Goal: Transaction & Acquisition: Book appointment/travel/reservation

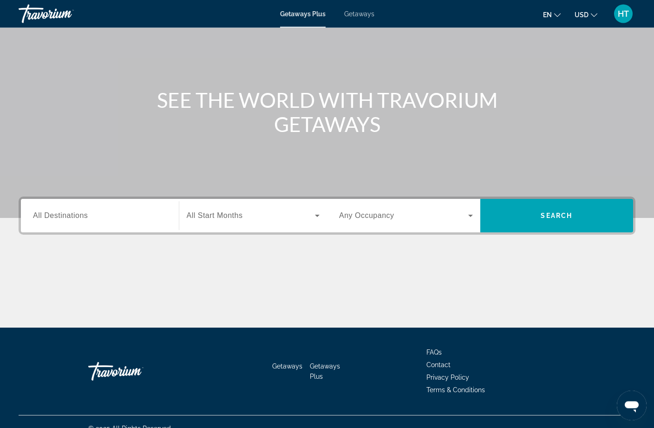
scroll to position [62, 0]
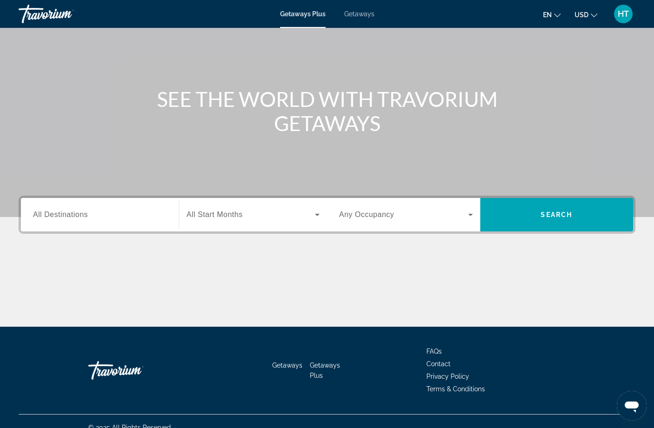
click at [149, 217] on input "Destination All Destinations" at bounding box center [100, 214] width 134 height 11
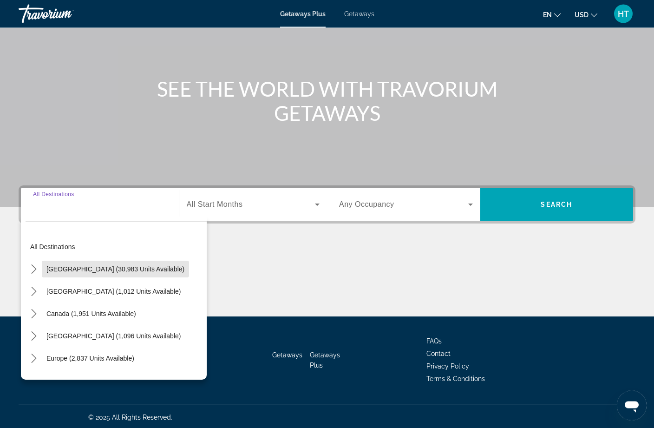
scroll to position [72, 0]
click at [146, 272] on span "[GEOGRAPHIC_DATA] (30,983 units available)" at bounding box center [115, 268] width 138 height 7
type input "**********"
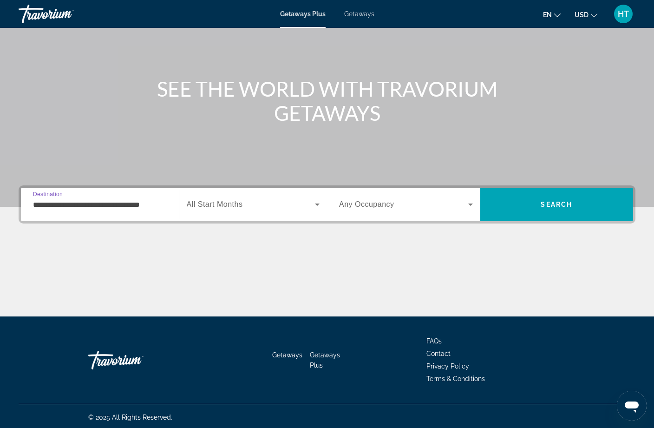
click at [281, 209] on span "Search widget" at bounding box center [251, 204] width 129 height 11
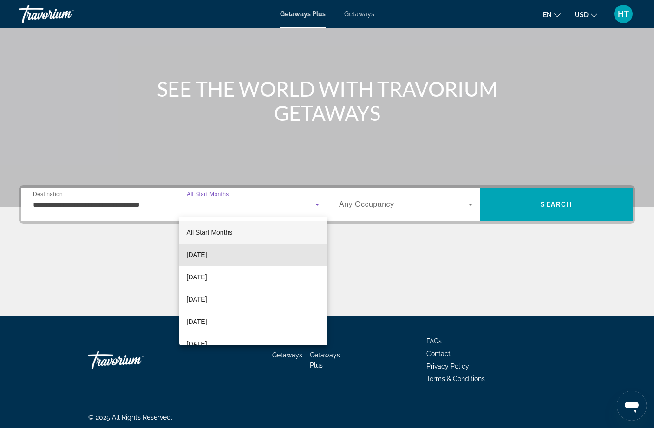
click at [207, 254] on span "[DATE]" at bounding box center [197, 254] width 20 height 11
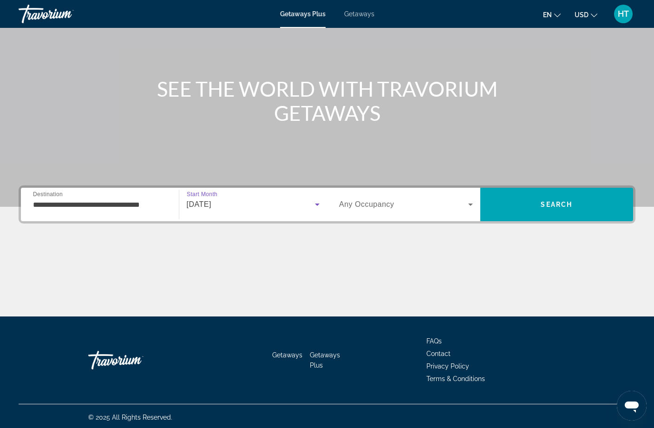
click at [444, 209] on span "Search widget" at bounding box center [403, 204] width 129 height 11
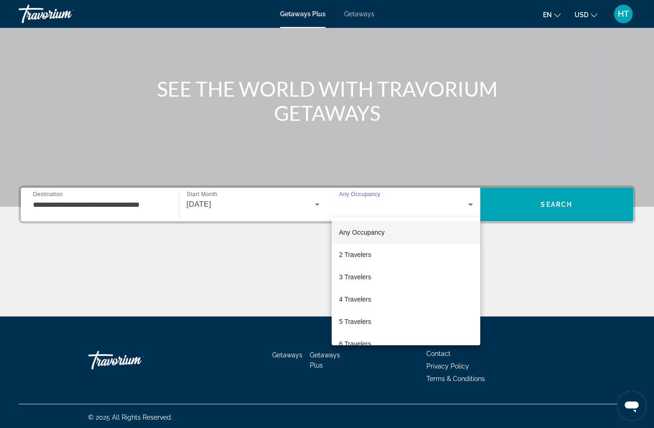
click at [566, 214] on div at bounding box center [327, 214] width 654 height 428
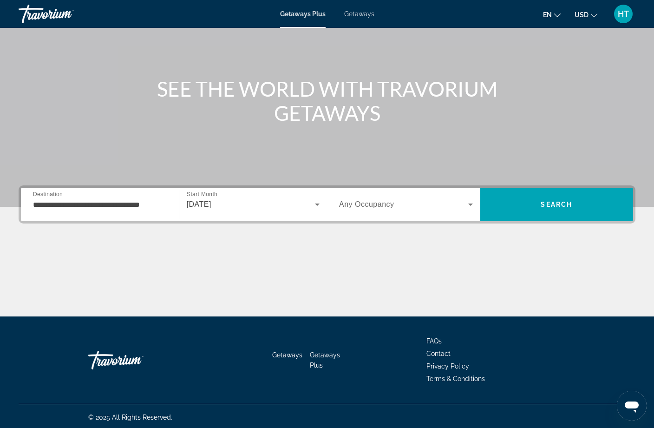
click at [572, 212] on span "Search" at bounding box center [556, 204] width 153 height 22
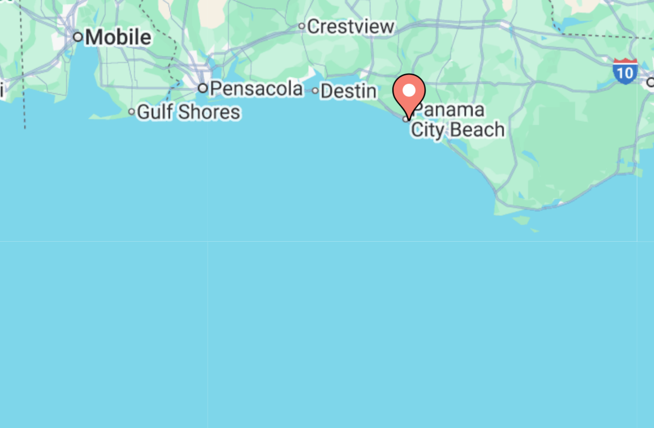
type input "**********"
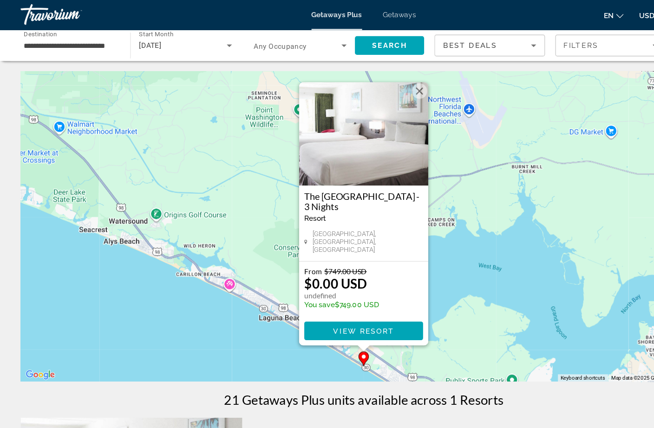
click at [378, 89] on button "Close" at bounding box center [377, 83] width 14 height 14
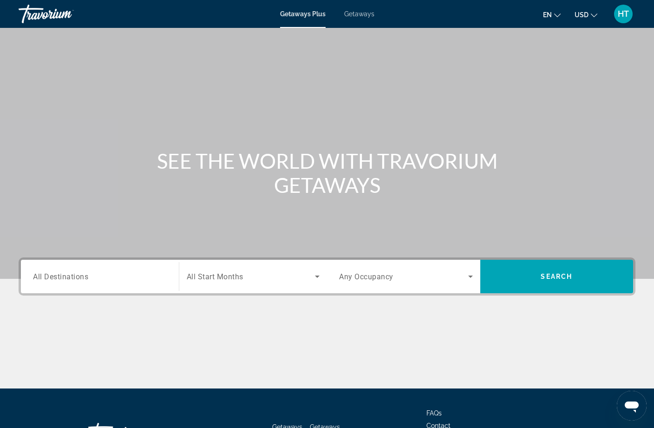
click at [78, 275] on span "All Destinations" at bounding box center [60, 276] width 55 height 9
click at [78, 275] on input "Destination All Destinations" at bounding box center [100, 276] width 134 height 11
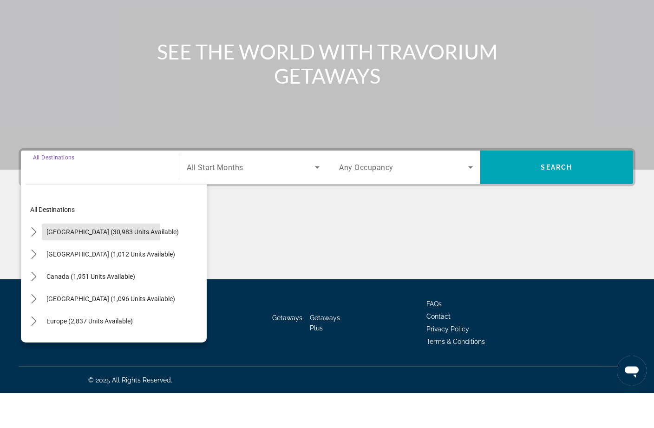
scroll to position [74, 0]
click at [60, 263] on span "[GEOGRAPHIC_DATA] (30,983 units available)" at bounding box center [112, 266] width 132 height 7
type input "**********"
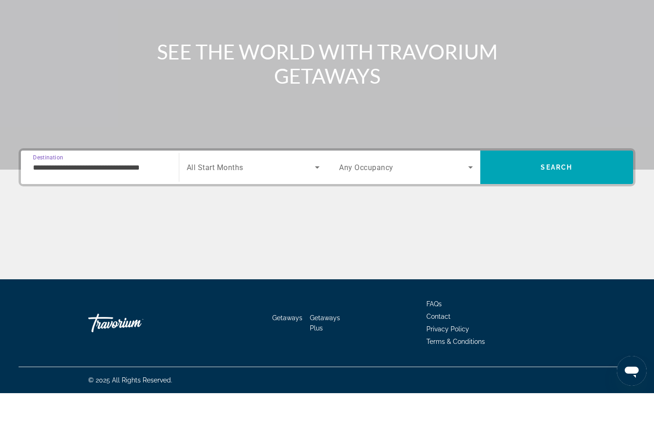
click at [292, 196] on span "Search widget" at bounding box center [251, 201] width 129 height 11
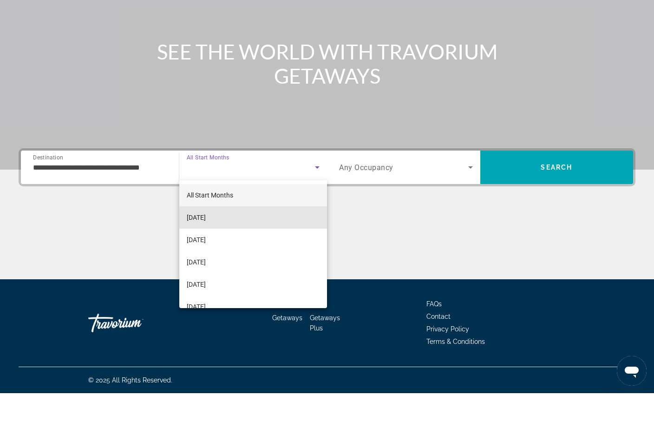
click at [278, 241] on mat-option "[DATE]" at bounding box center [253, 252] width 148 height 22
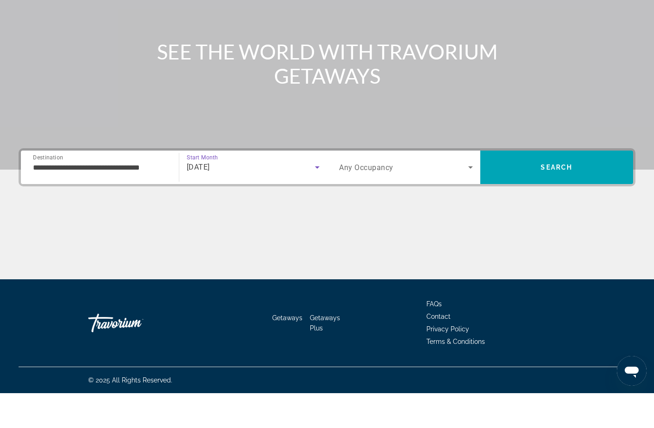
click at [419, 196] on span "Search widget" at bounding box center [403, 201] width 129 height 11
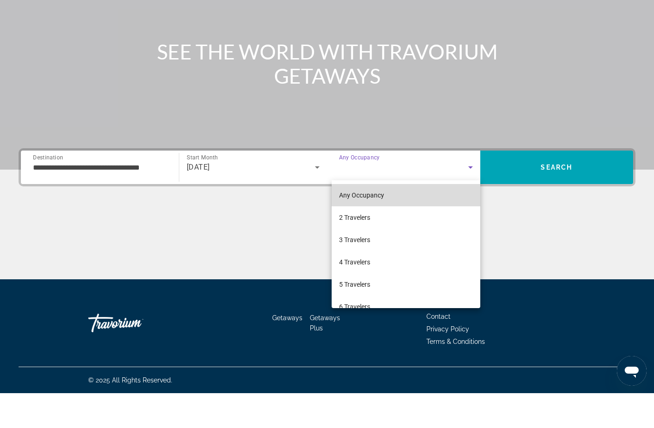
click at [437, 219] on mat-option "Any Occupancy" at bounding box center [405, 230] width 149 height 22
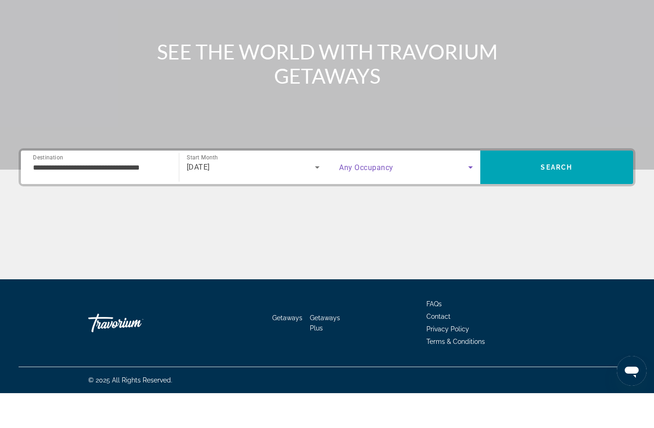
click at [568, 198] on span "Search" at bounding box center [556, 201] width 32 height 7
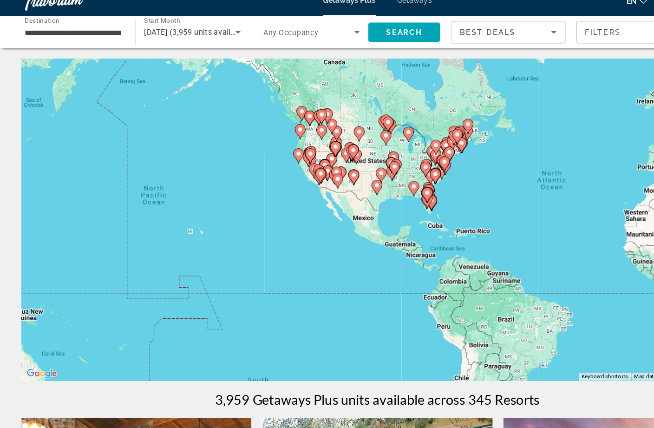
click at [53, 37] on input "**********" at bounding box center [63, 42] width 84 height 11
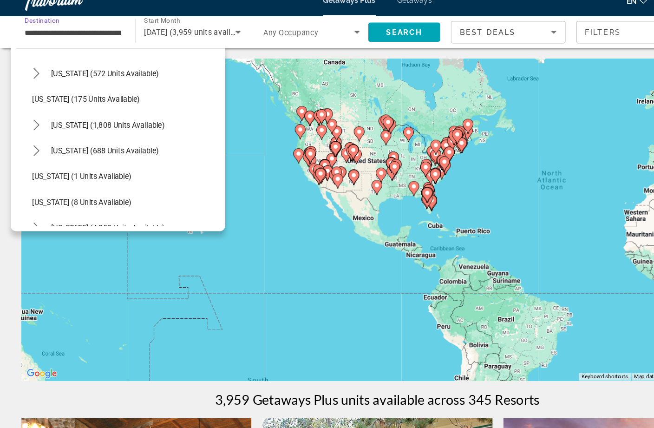
scroll to position [51, 0]
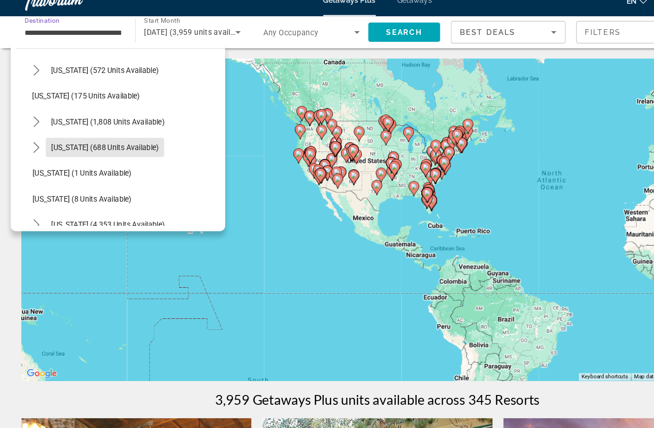
click at [123, 133] on span "Select destination: Colorado (688 units available)" at bounding box center [90, 141] width 103 height 22
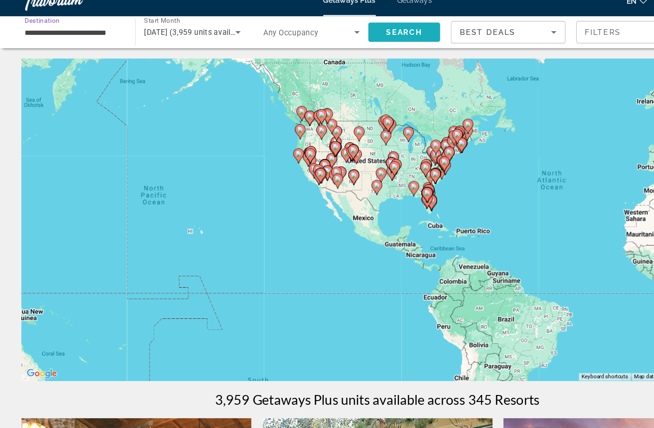
click at [352, 38] on span "Search" at bounding box center [350, 41] width 32 height 7
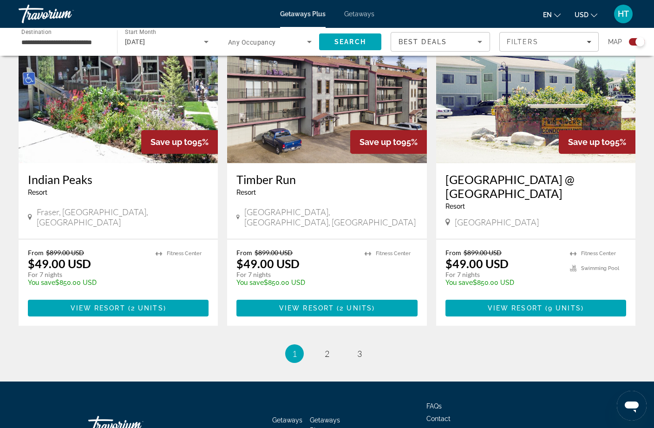
scroll to position [1416, 0]
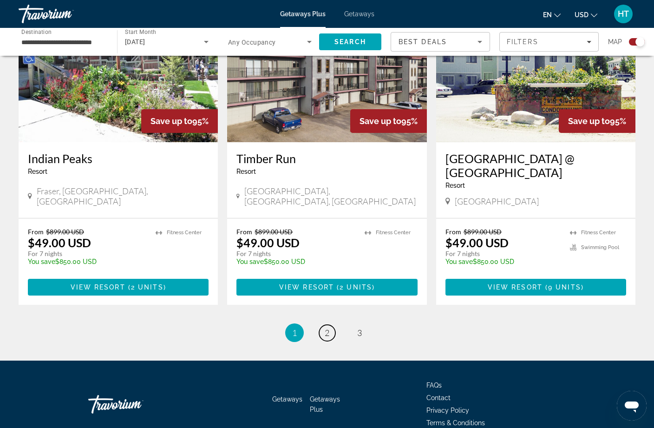
click at [325, 324] on link "page 2" at bounding box center [327, 332] width 16 height 16
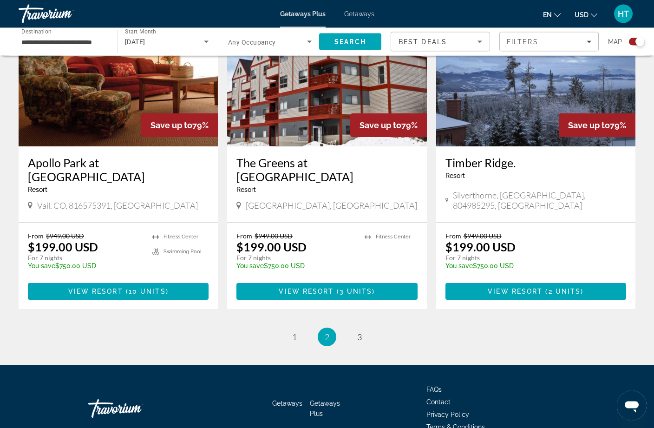
scroll to position [1402, 0]
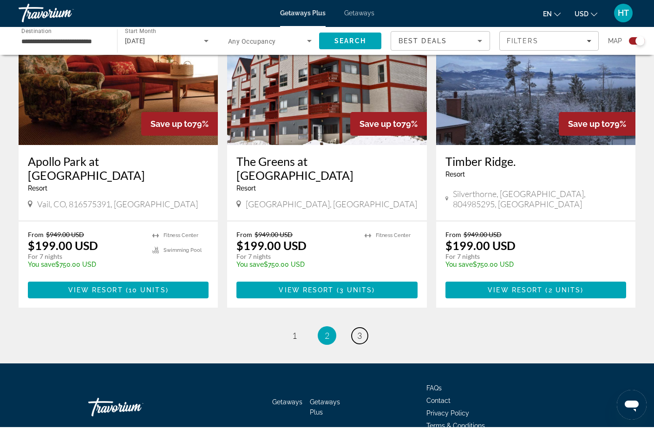
click at [357, 328] on link "page 3" at bounding box center [359, 336] width 16 height 16
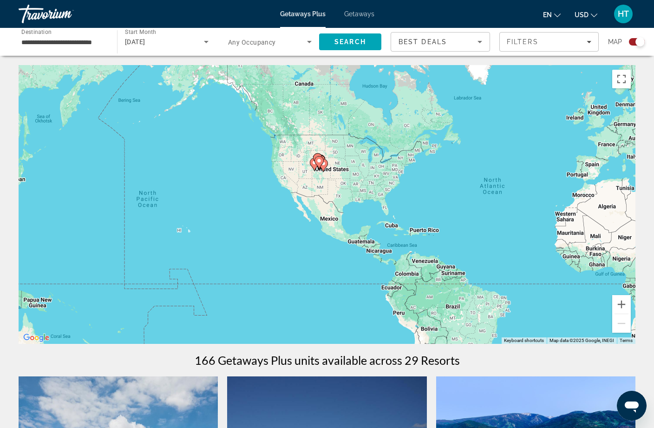
click at [45, 43] on input "**********" at bounding box center [63, 42] width 84 height 11
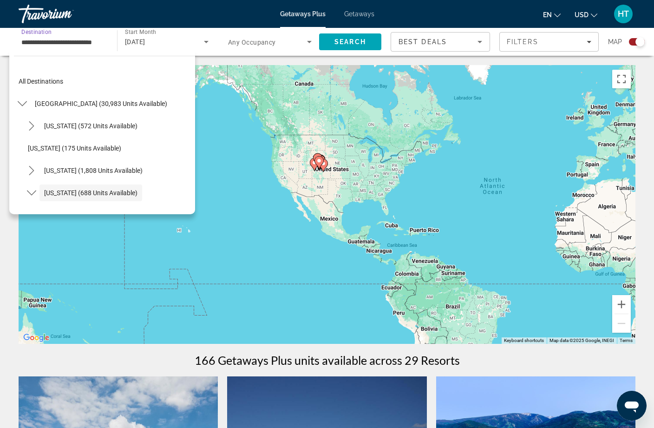
scroll to position [55, 0]
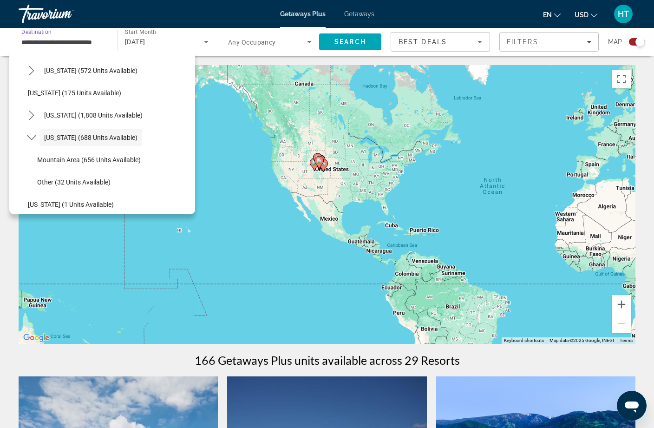
click at [53, 115] on span "[US_STATE] (1,808 units available)" at bounding box center [93, 114] width 98 height 7
type input "**********"
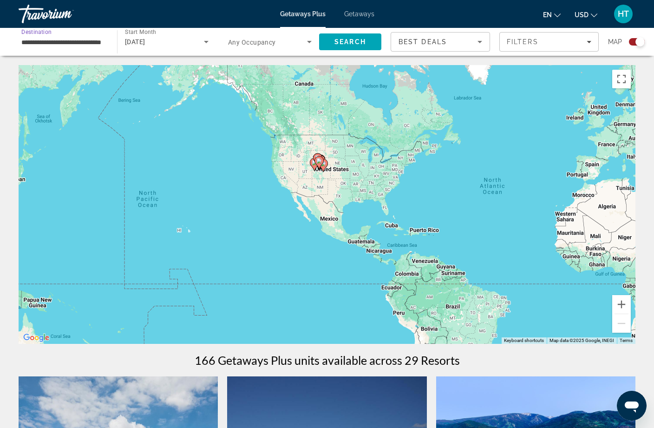
click at [362, 42] on span "Search" at bounding box center [350, 41] width 32 height 7
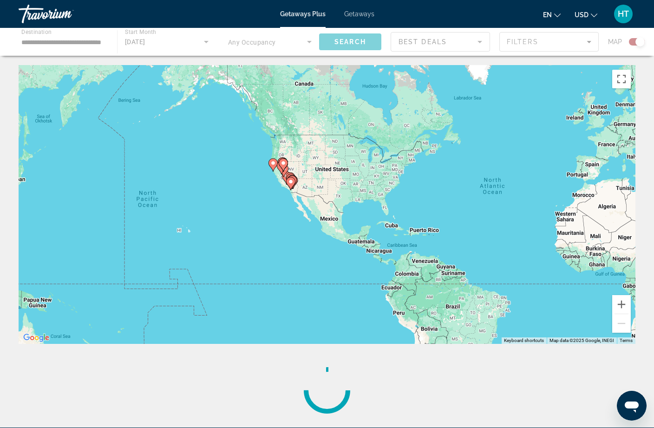
click at [467, 43] on div "Main content" at bounding box center [327, 42] width 654 height 28
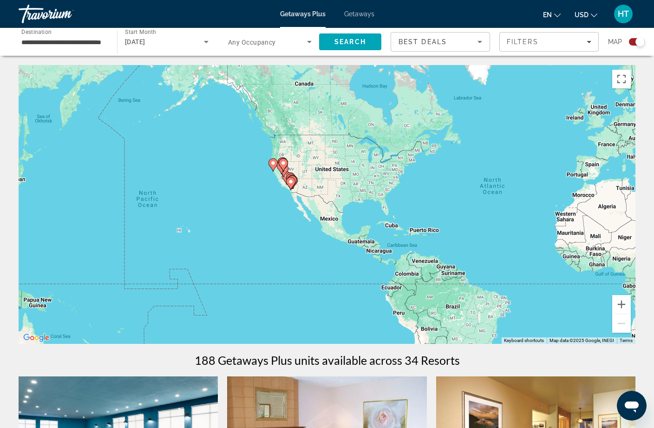
click at [467, 46] on div "Best Deals" at bounding box center [437, 41] width 79 height 11
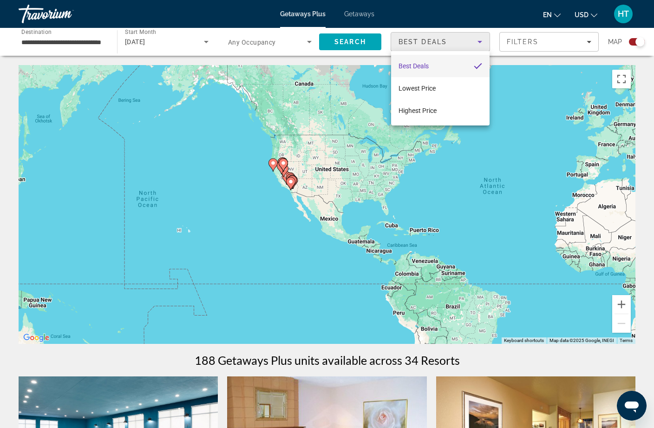
click at [474, 43] on div at bounding box center [327, 214] width 654 height 428
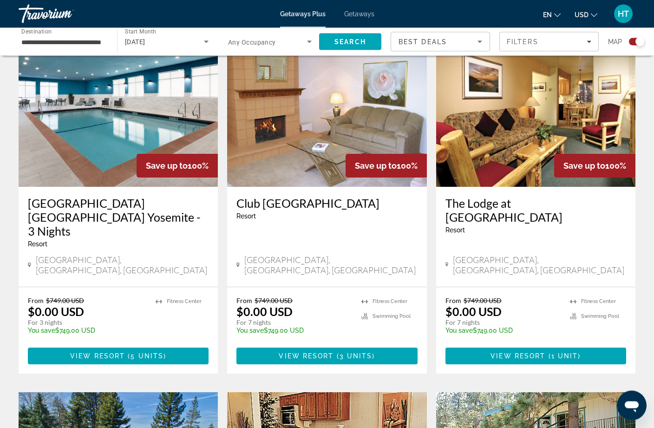
scroll to position [335, 0]
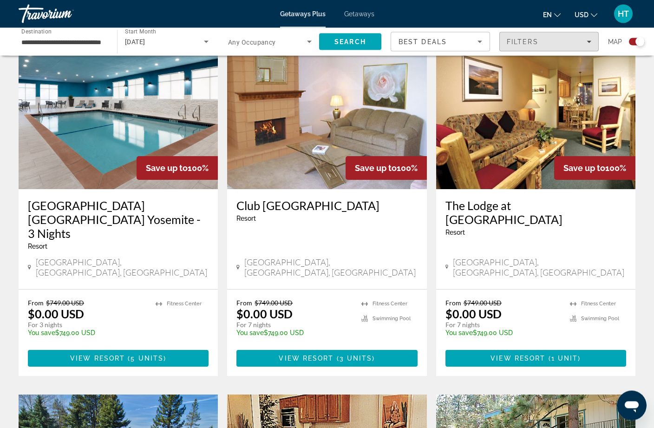
click at [566, 45] on div "Filters" at bounding box center [548, 41] width 84 height 7
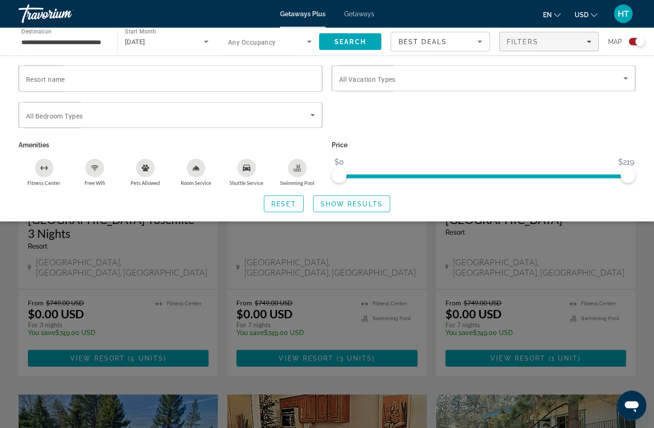
click at [613, 78] on span "Search widget" at bounding box center [481, 78] width 284 height 11
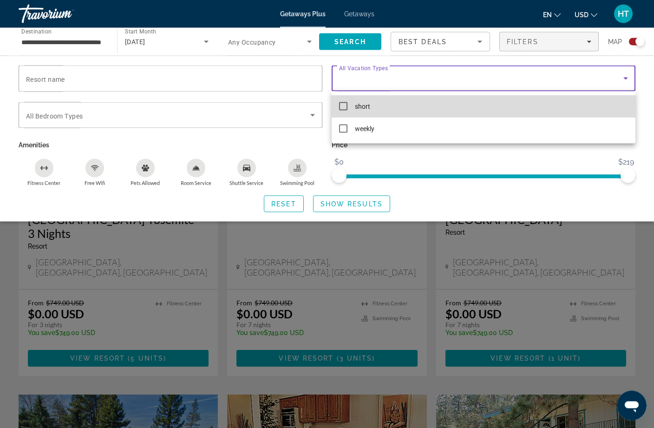
click at [545, 117] on mat-option "short" at bounding box center [483, 106] width 304 height 22
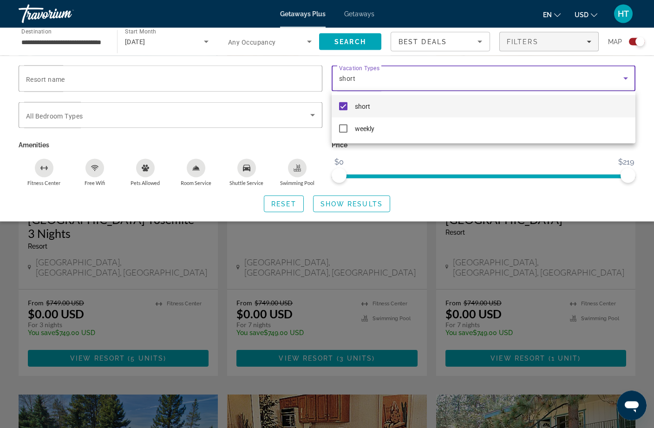
click at [560, 163] on div at bounding box center [327, 214] width 654 height 428
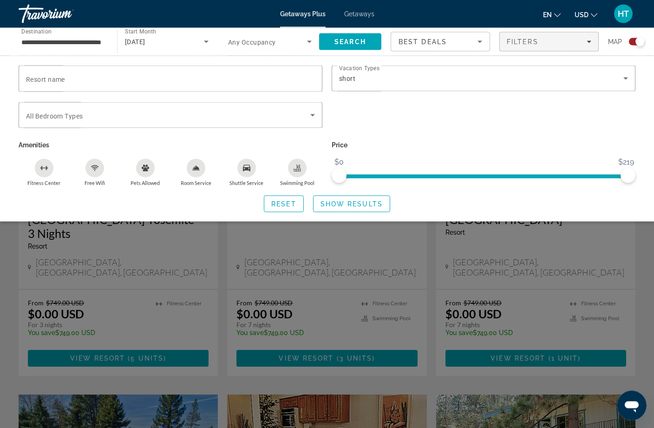
click at [355, 41] on span "Search" at bounding box center [350, 41] width 32 height 7
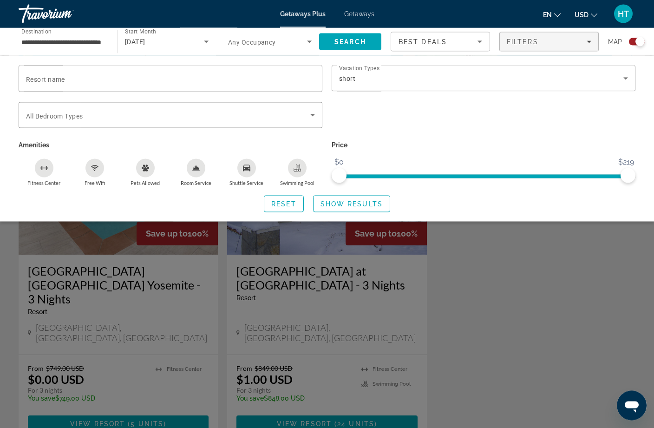
scroll to position [271, 0]
click at [601, 226] on div "Search widget" at bounding box center [327, 283] width 654 height 288
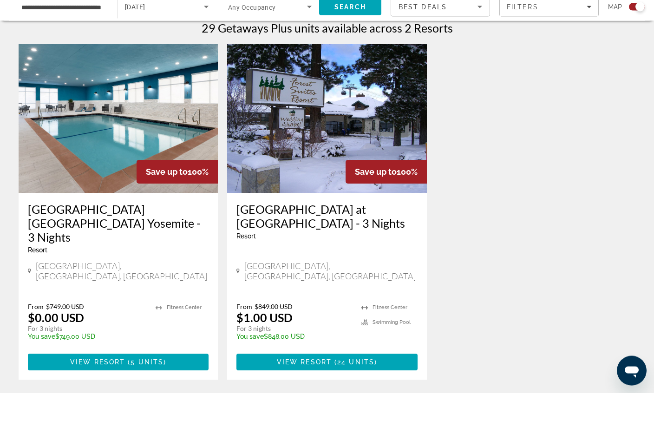
scroll to position [297, 0]
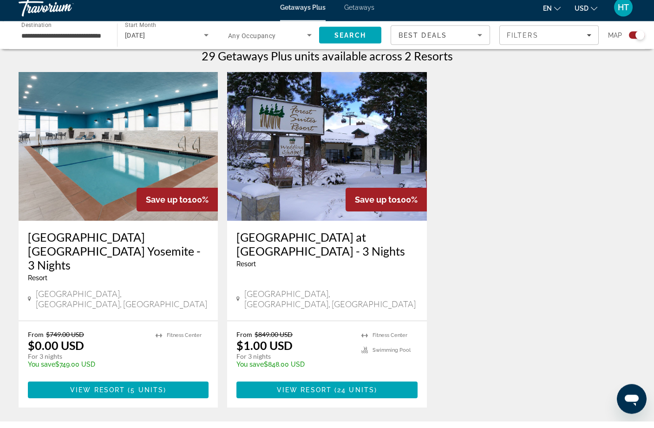
click at [62, 167] on img "Main content" at bounding box center [118, 153] width 199 height 149
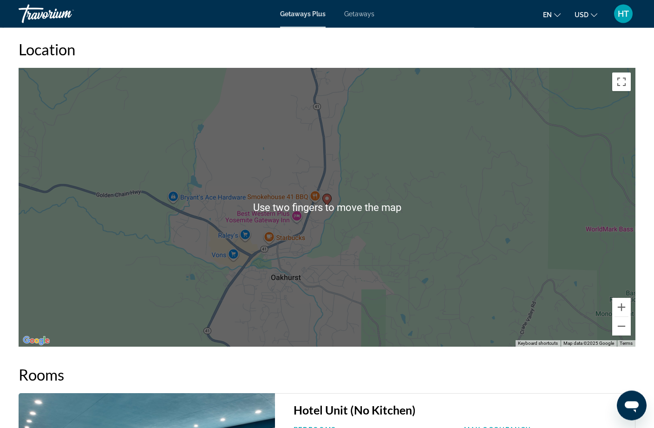
scroll to position [993, 0]
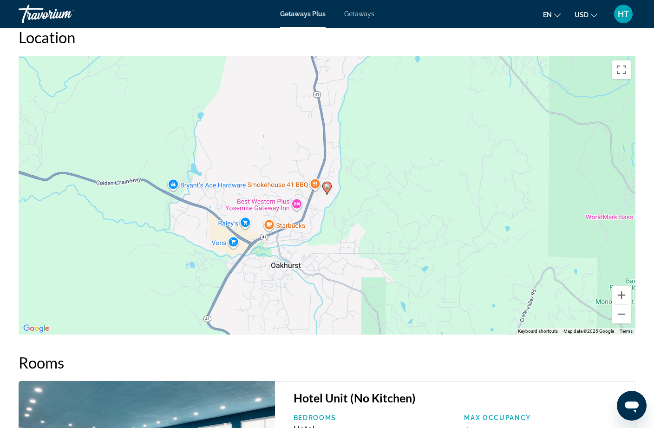
click at [623, 324] on div "To activate drag with keyboard, press Alt + Enter. Once in keyboard drag state,…" at bounding box center [327, 195] width 616 height 279
click at [621, 311] on button "Zoom out" at bounding box center [621, 314] width 19 height 19
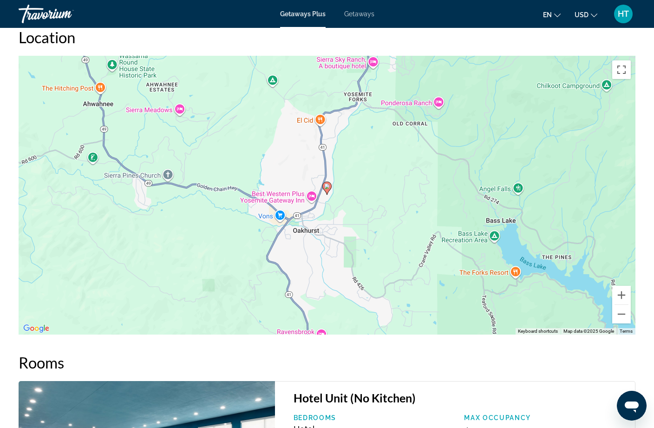
click at [626, 315] on button "Zoom out" at bounding box center [621, 314] width 19 height 19
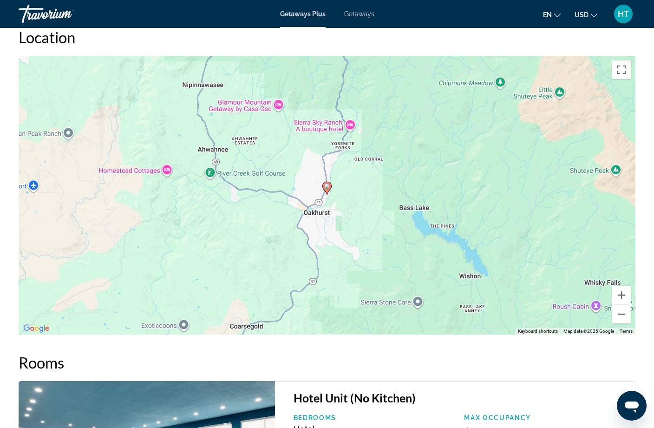
click at [627, 312] on button "Zoom out" at bounding box center [621, 314] width 19 height 19
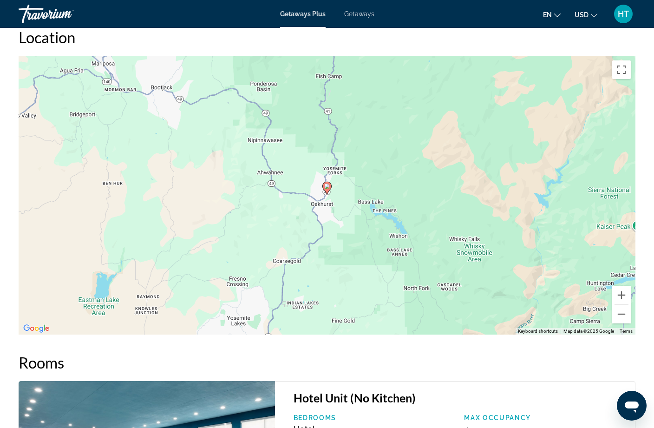
click at [622, 313] on button "Zoom out" at bounding box center [621, 314] width 19 height 19
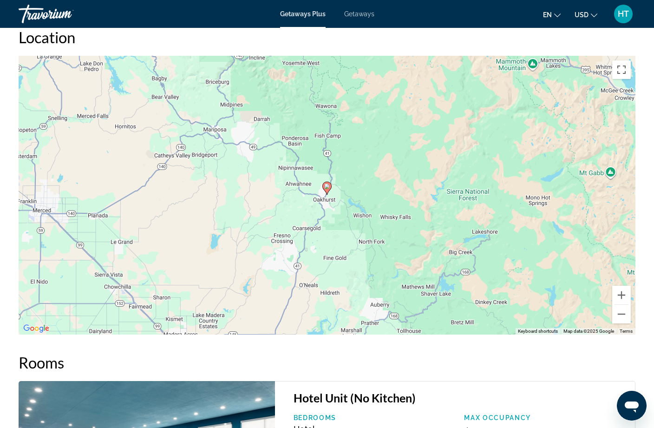
click at [622, 312] on button "Zoom out" at bounding box center [621, 314] width 19 height 19
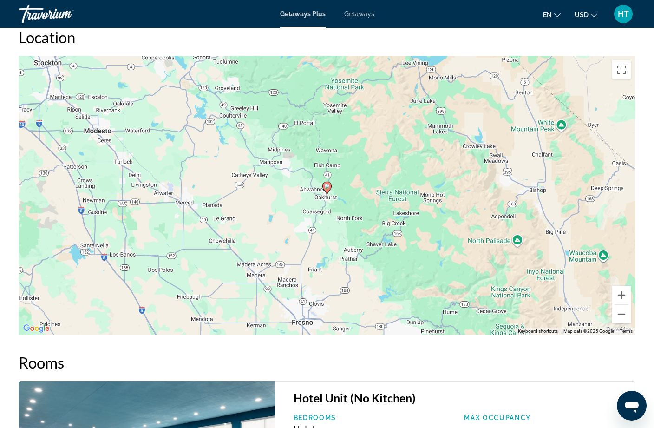
click at [623, 316] on button "Zoom out" at bounding box center [621, 314] width 19 height 19
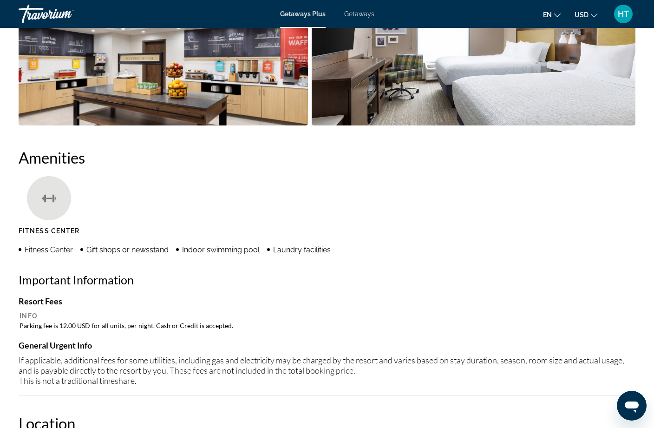
scroll to position [591, 0]
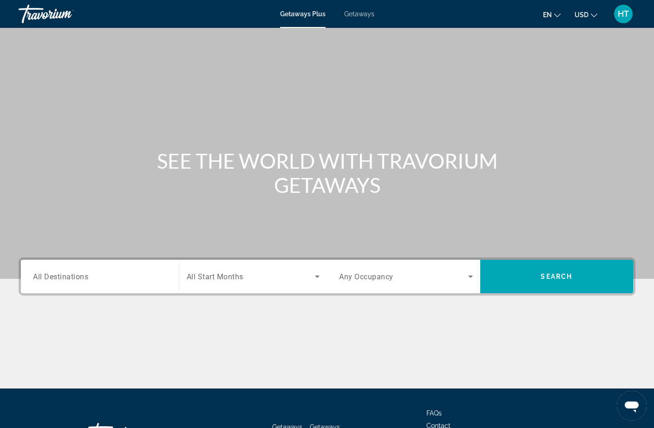
click at [353, 23] on div "Getaways Plus Getaways en English Español Français Italiano Português русский U…" at bounding box center [327, 14] width 654 height 24
click at [358, 16] on span "Getaways" at bounding box center [359, 13] width 30 height 7
click at [137, 272] on input "Destination All Destinations" at bounding box center [100, 276] width 134 height 11
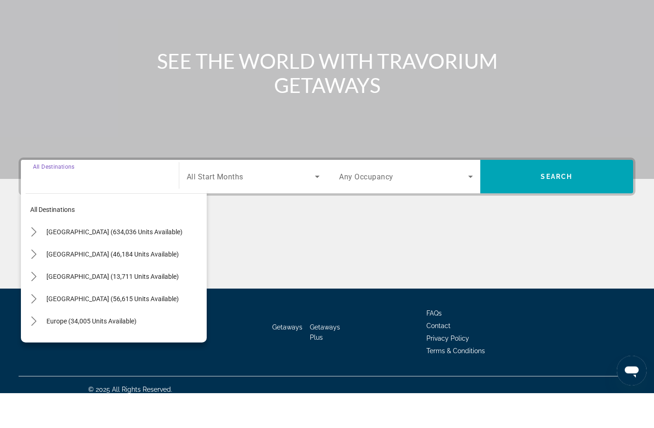
scroll to position [74, 0]
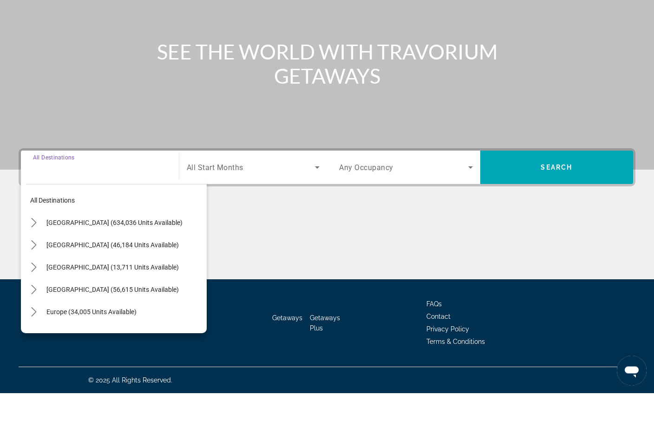
click at [141, 254] on span "[GEOGRAPHIC_DATA] (634,036 units available)" at bounding box center [114, 257] width 136 height 7
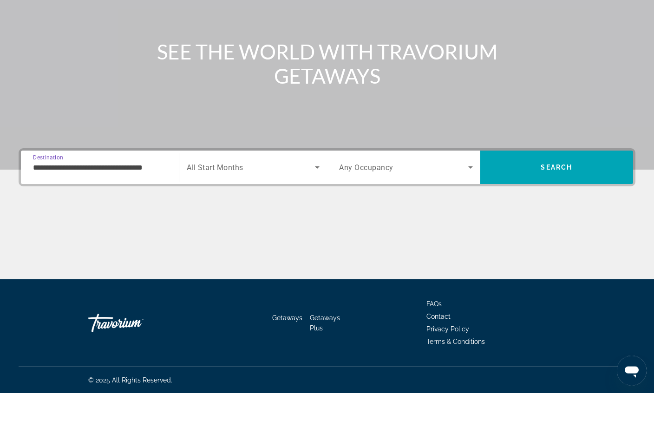
scroll to position [74, 0]
click at [150, 197] on input "**********" at bounding box center [100, 202] width 134 height 11
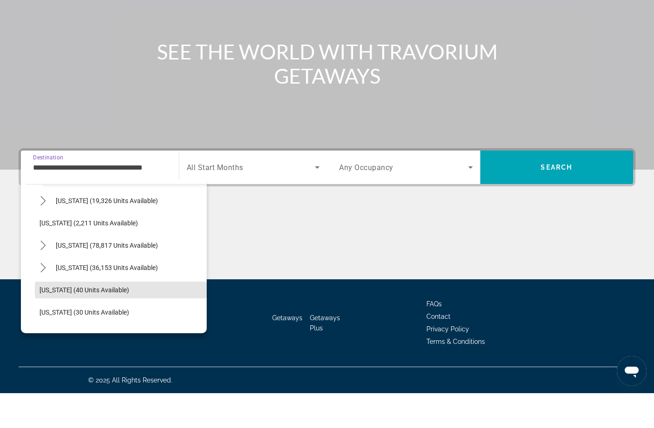
scroll to position [42, 0]
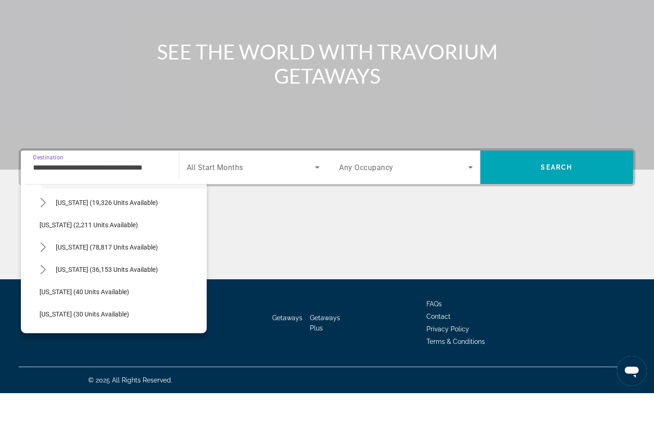
click at [138, 271] on span "Select destination: California (78,817 units available)" at bounding box center [129, 282] width 156 height 22
type input "**********"
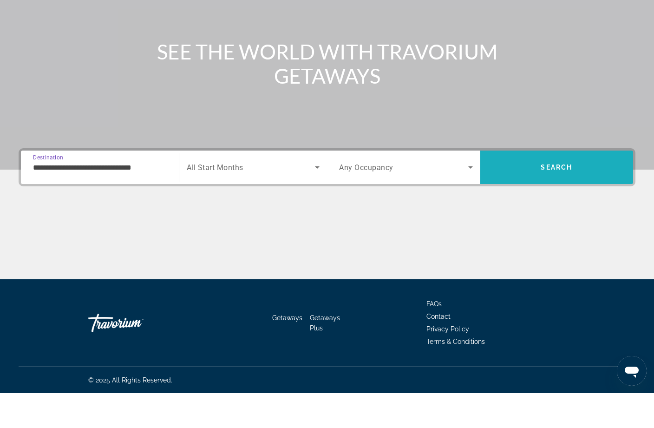
click at [563, 198] on span "Search" at bounding box center [556, 201] width 32 height 7
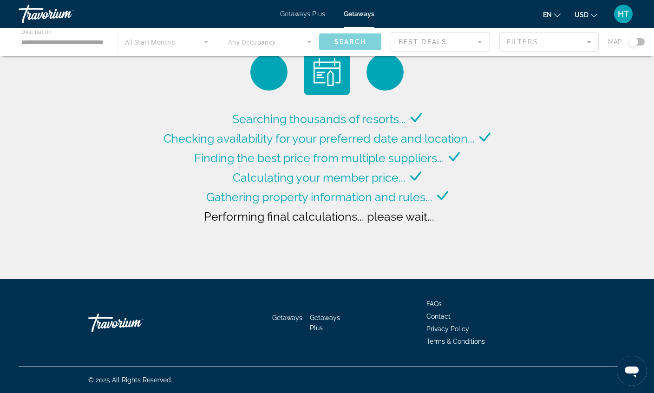
scroll to position [27, 0]
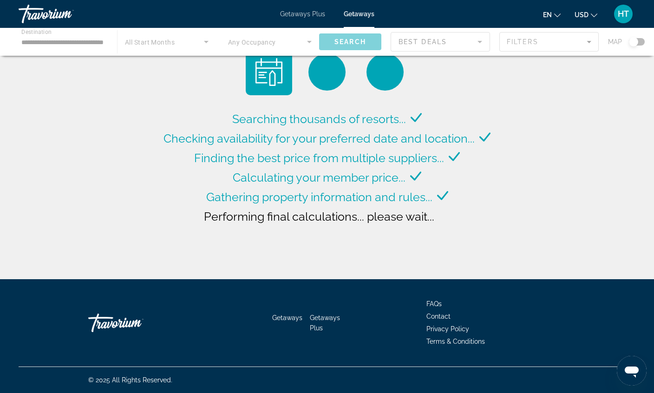
click at [570, 44] on div "Main content" at bounding box center [327, 42] width 654 height 28
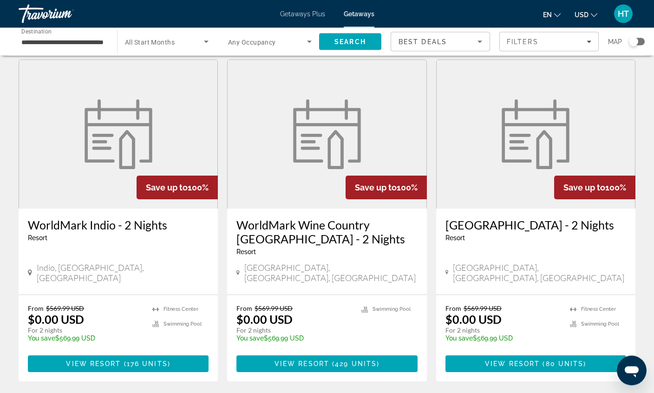
scroll to position [0, 0]
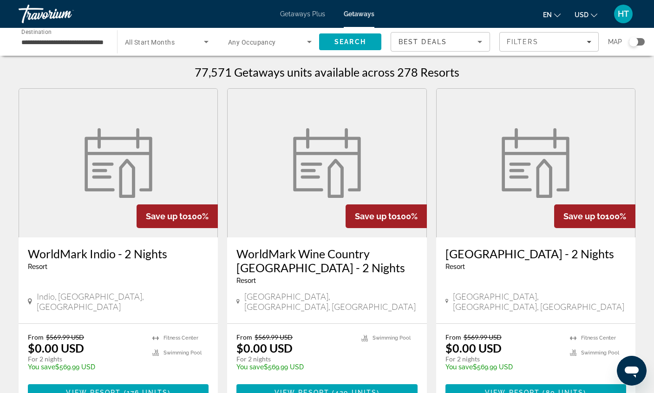
click at [179, 44] on span "Search widget" at bounding box center [164, 41] width 79 height 11
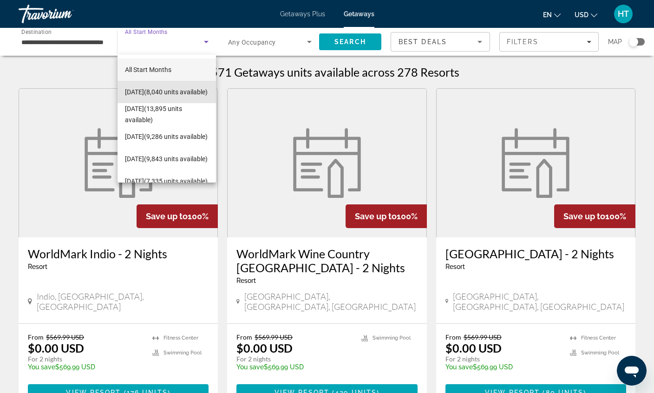
click at [181, 88] on span "[DATE] (8,040 units available)" at bounding box center [166, 91] width 83 height 11
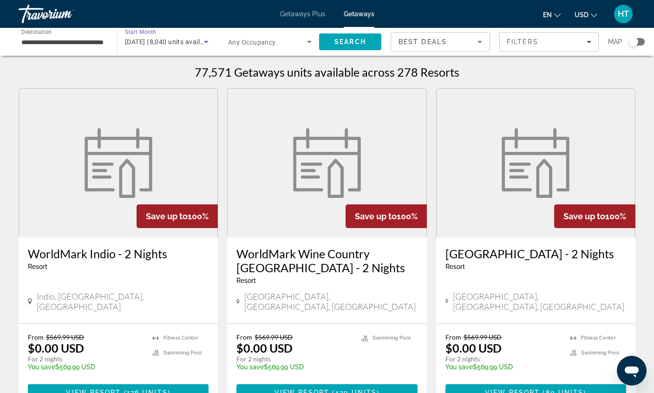
click at [636, 43] on div "Search widget" at bounding box center [633, 41] width 9 height 9
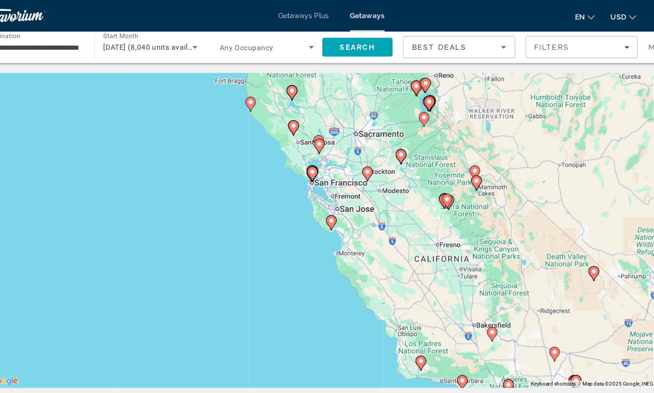
type input "**********"
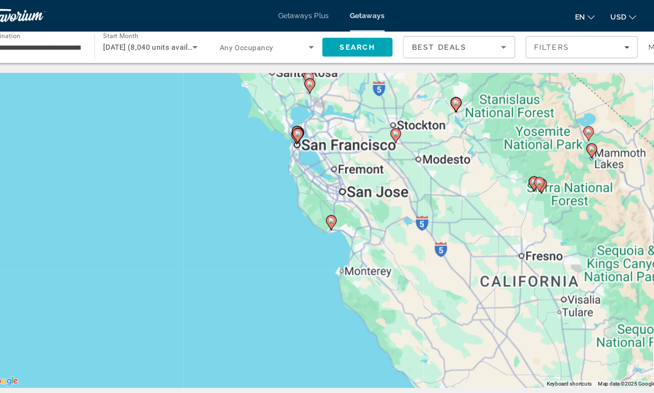
click at [323, 197] on icon "Main content" at bounding box center [327, 197] width 8 height 12
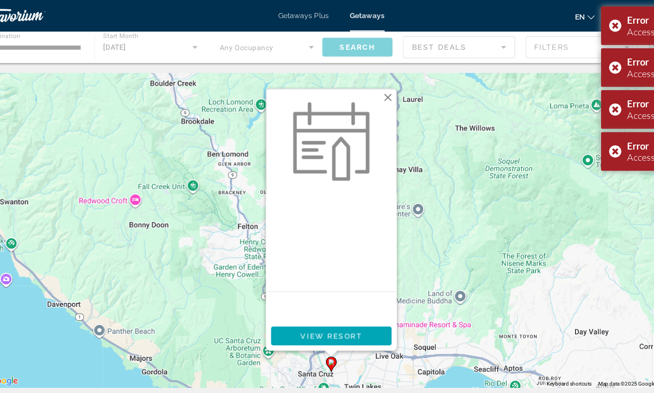
click at [314, 298] on span "View Resort" at bounding box center [326, 297] width 55 height 7
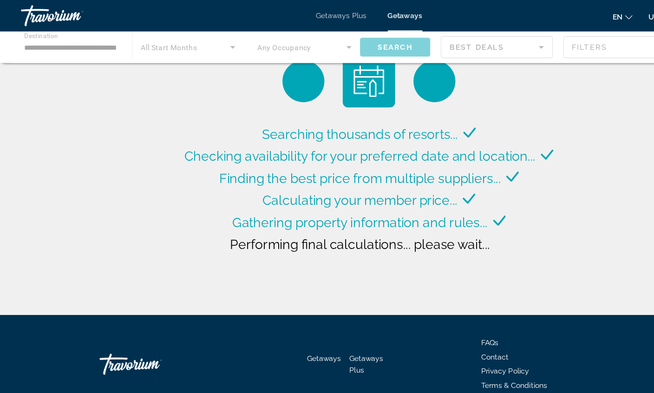
click at [310, 18] on span "Getaways Plus" at bounding box center [302, 13] width 45 height 7
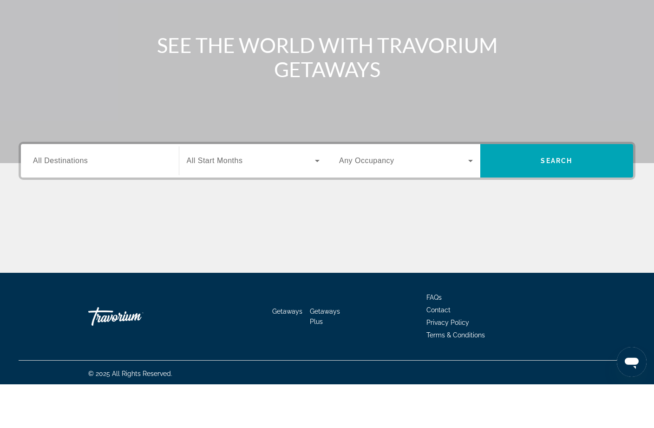
scroll to position [74, 0]
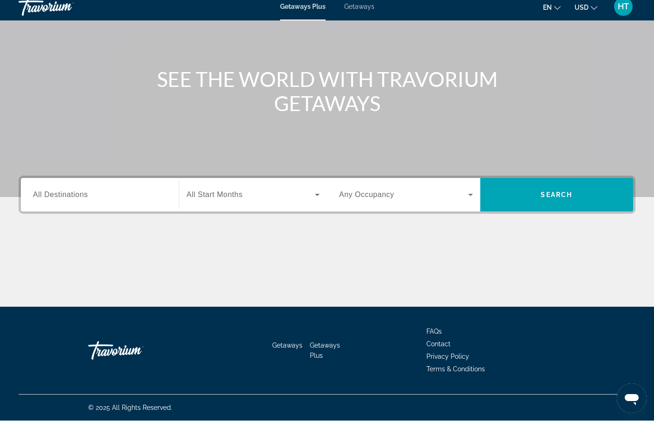
click at [140, 197] on input "Destination All Destinations" at bounding box center [100, 202] width 134 height 11
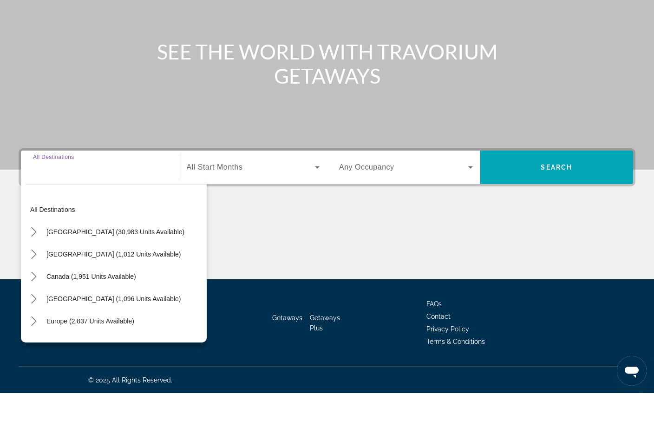
click at [136, 263] on span "[GEOGRAPHIC_DATA] (30,983 units available)" at bounding box center [115, 266] width 138 height 7
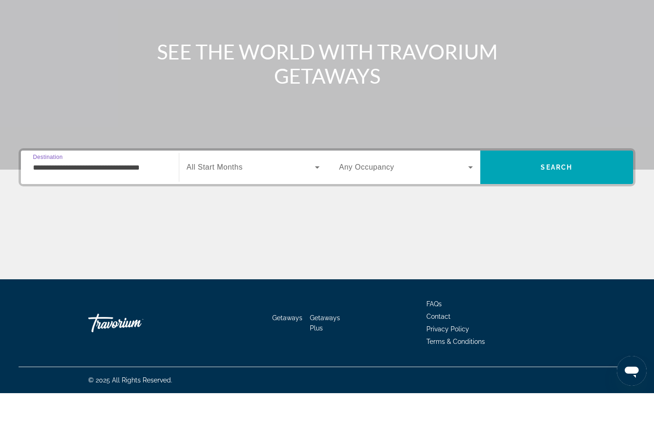
click at [144, 197] on input "**********" at bounding box center [100, 202] width 134 height 11
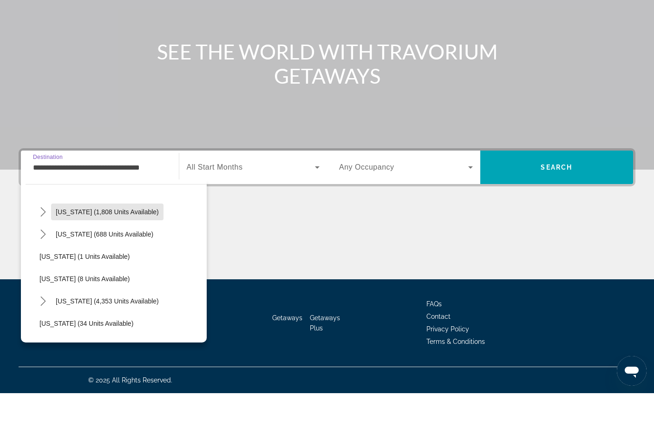
scroll to position [93, 0]
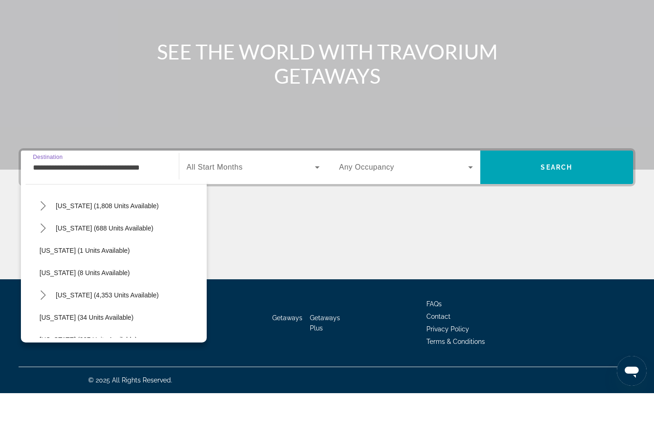
click at [126, 318] on span "Select destination: Florida (4,353 units available)" at bounding box center [107, 329] width 112 height 22
type input "**********"
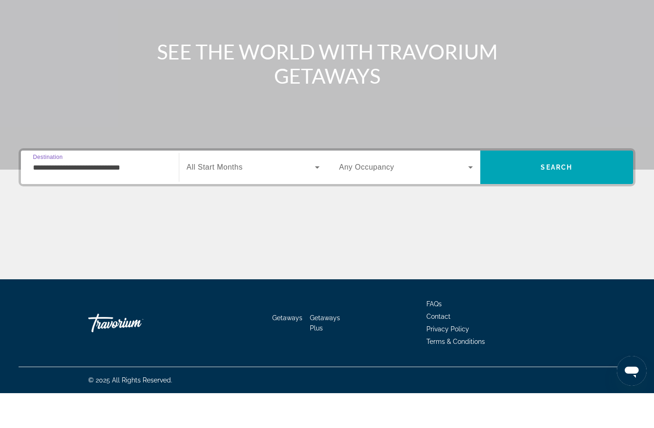
click at [276, 196] on span "Search widget" at bounding box center [251, 201] width 129 height 11
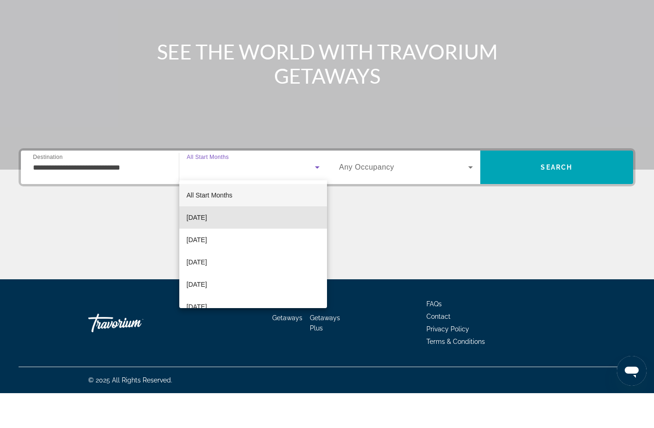
click at [207, 247] on span "[DATE]" at bounding box center [197, 252] width 20 height 11
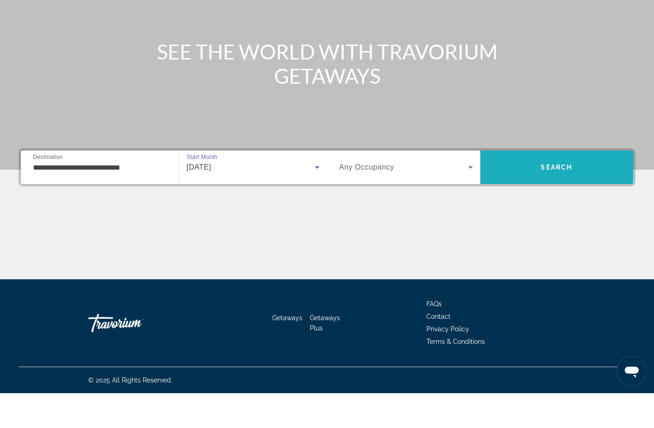
click at [553, 198] on span "Search" at bounding box center [556, 201] width 32 height 7
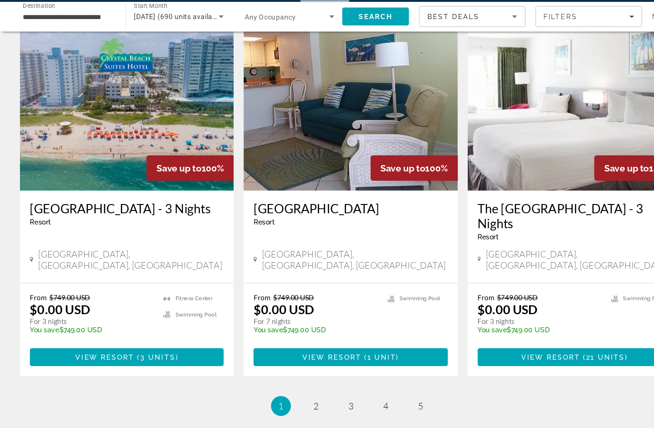
scroll to position [1400, 0]
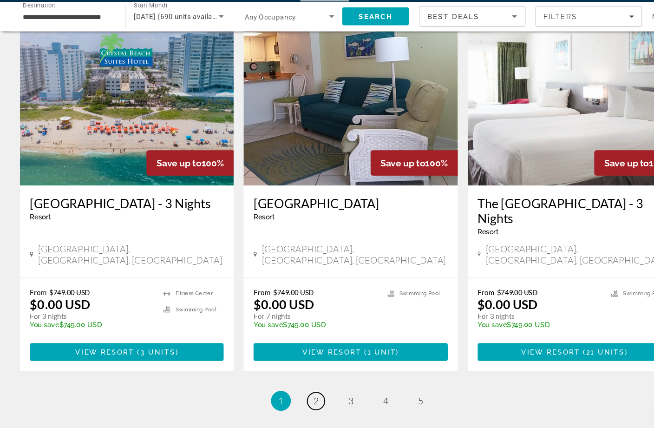
click at [291, 392] on link "page 2" at bounding box center [294, 400] width 16 height 16
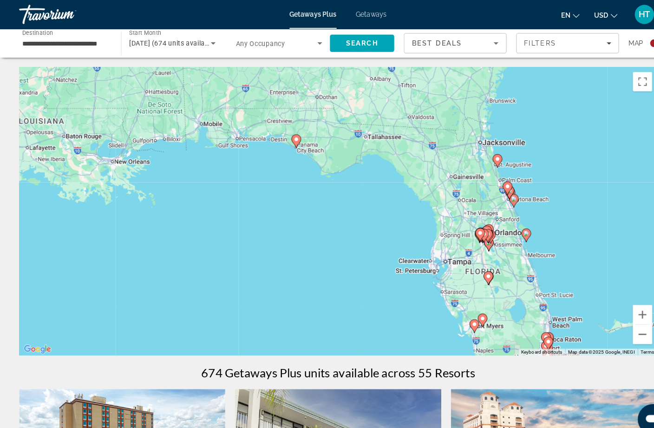
click at [97, 45] on input "**********" at bounding box center [63, 42] width 84 height 11
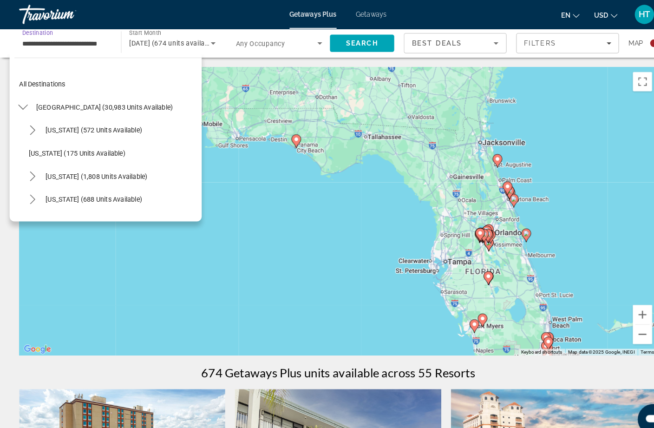
scroll to position [122, 0]
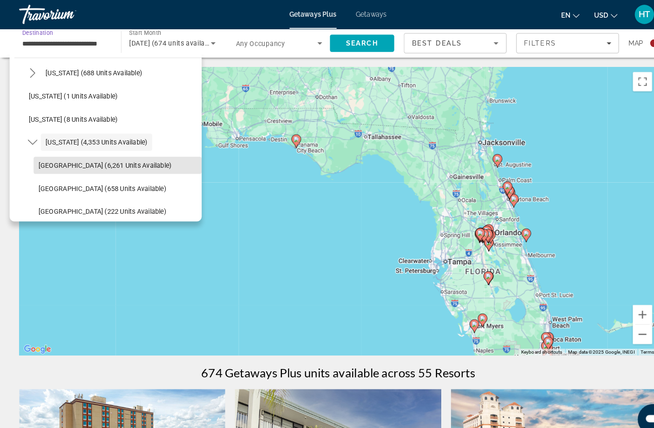
click at [114, 163] on span "Select destination: Orlando & Disney Area (6,261 units available)" at bounding box center [113, 160] width 162 height 22
type input "**********"
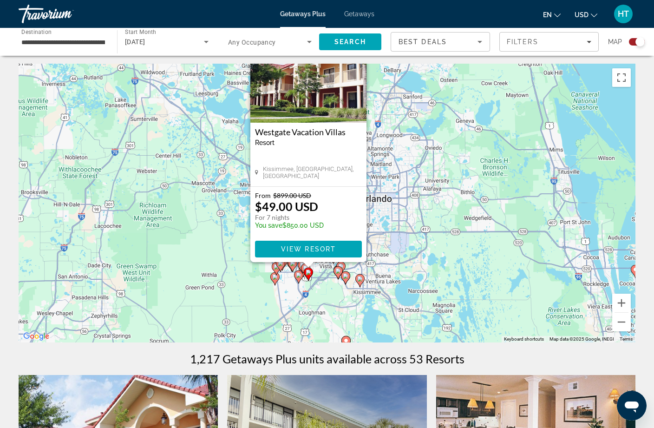
scroll to position [0, 0]
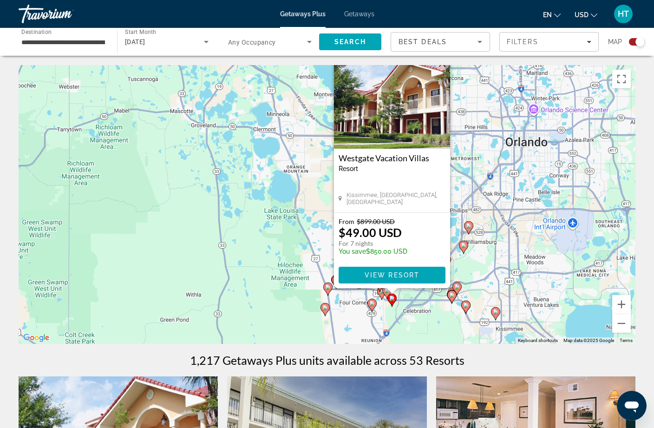
click at [464, 41] on div "Best Deals" at bounding box center [437, 41] width 79 height 11
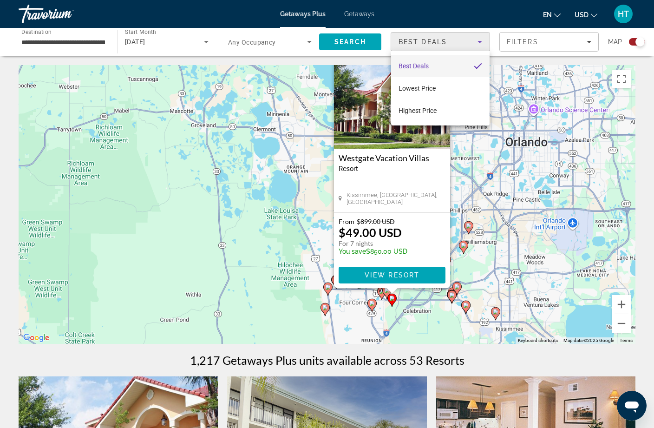
click at [551, 43] on div at bounding box center [327, 214] width 654 height 428
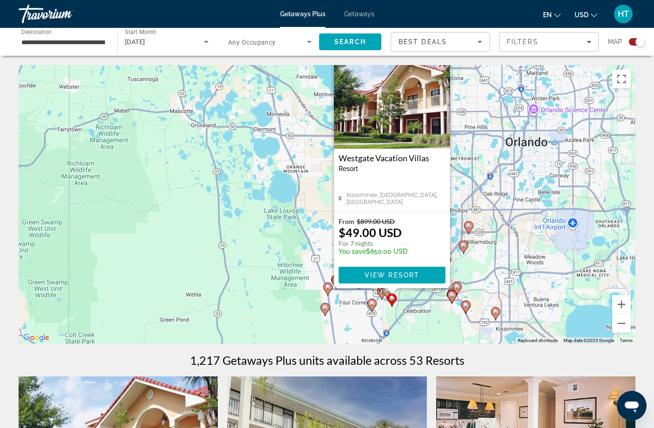
click at [578, 44] on div "Filters" at bounding box center [548, 41] width 84 height 7
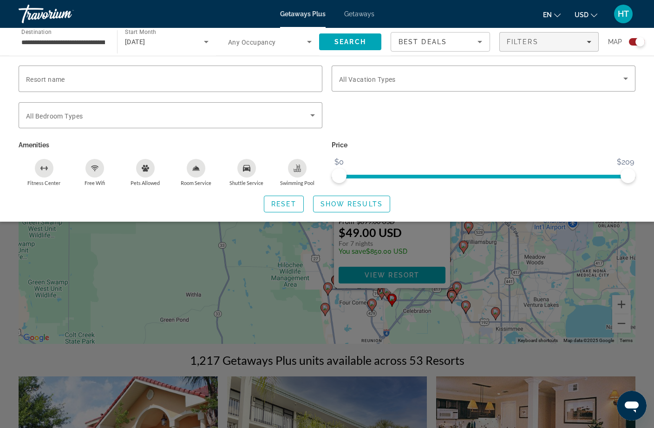
click at [528, 76] on span "Search widget" at bounding box center [481, 78] width 284 height 11
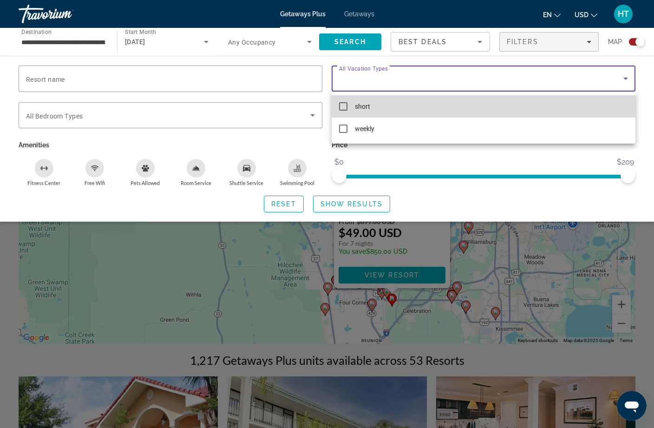
click at [392, 110] on mat-option "short" at bounding box center [483, 106] width 304 height 22
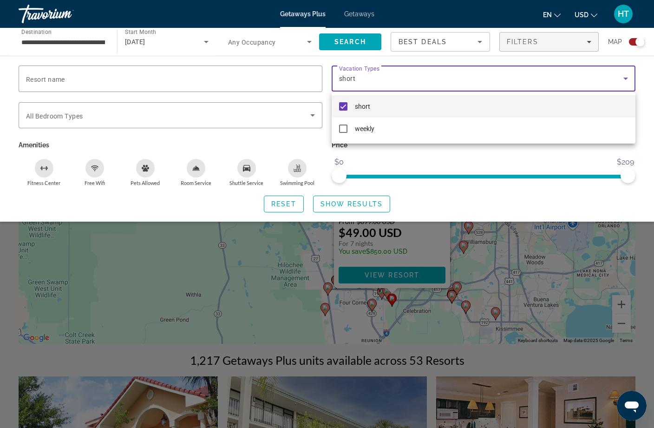
click at [362, 43] on div at bounding box center [327, 214] width 654 height 428
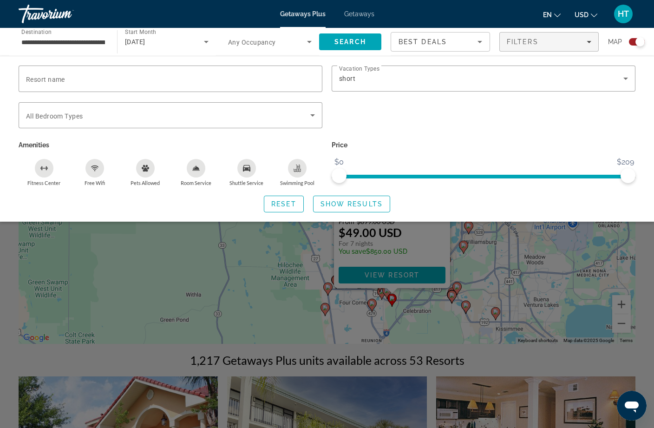
click at [249, 171] on div "Shuttle Service" at bounding box center [246, 168] width 19 height 19
click at [363, 203] on span "Show Results" at bounding box center [351, 203] width 62 height 7
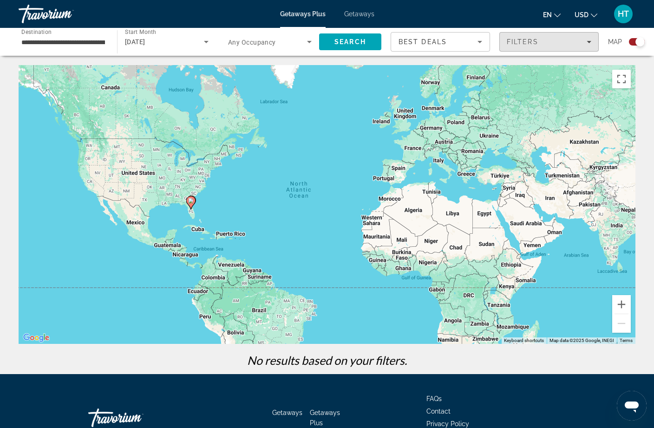
click at [542, 44] on div "Filters" at bounding box center [548, 41] width 84 height 7
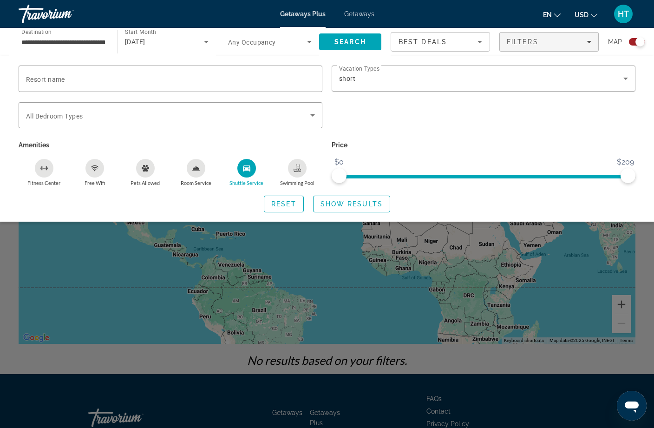
click at [247, 164] on icon "Shuttle Service" at bounding box center [246, 167] width 7 height 7
click at [367, 210] on span "Search widget" at bounding box center [351, 204] width 76 height 22
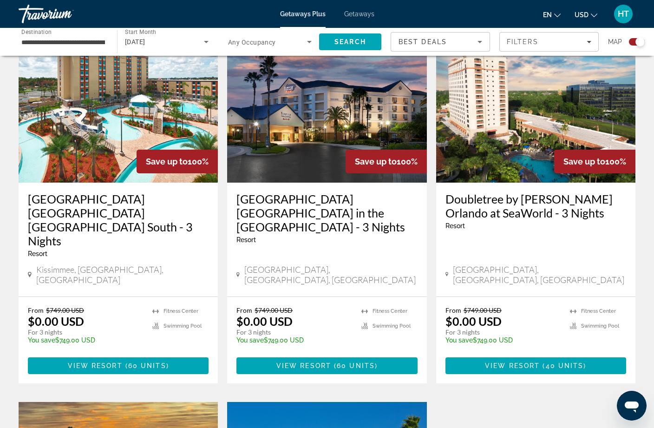
scroll to position [341, 0]
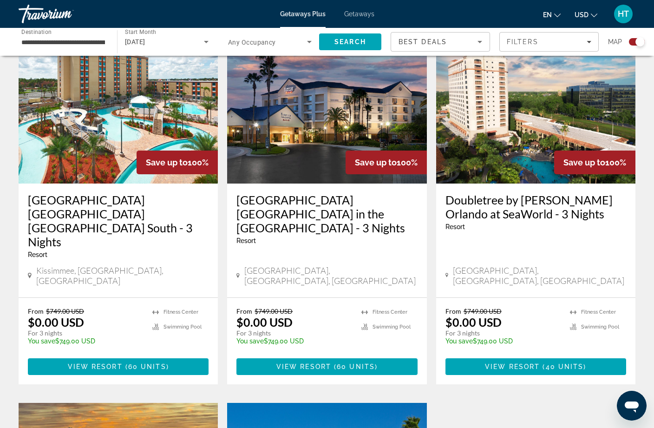
click at [74, 207] on h3 "Red Lion Hotel Orlando Lake Buena Vista South - 3 Nights" at bounding box center [118, 221] width 181 height 56
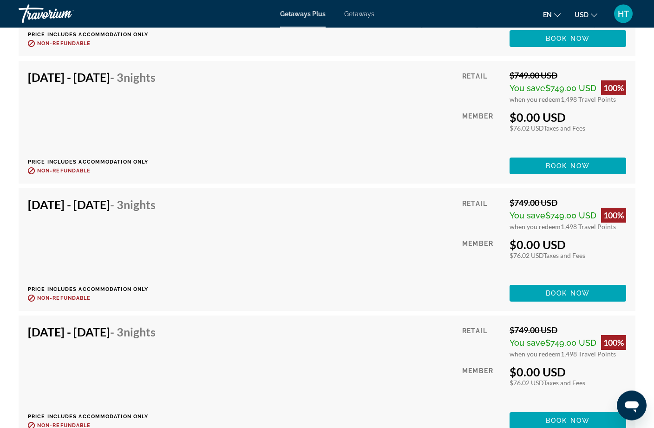
scroll to position [2632, 0]
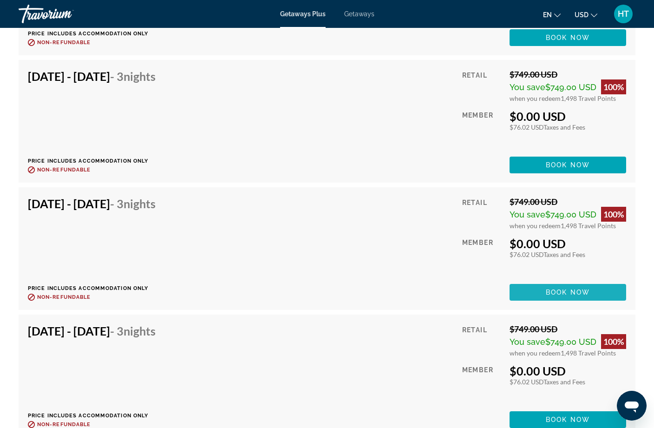
click at [575, 293] on span "Book now" at bounding box center [567, 291] width 44 height 7
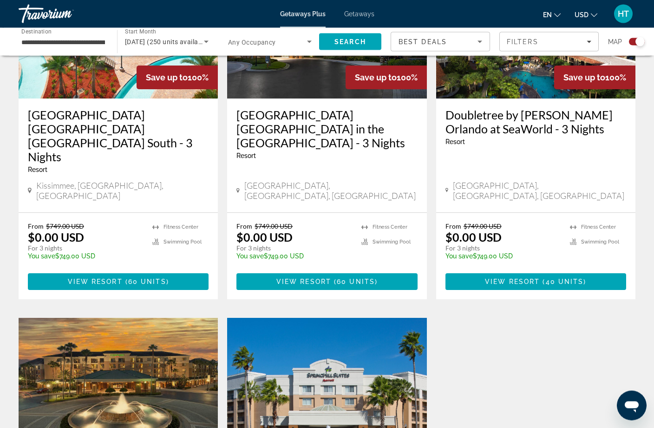
scroll to position [408, 0]
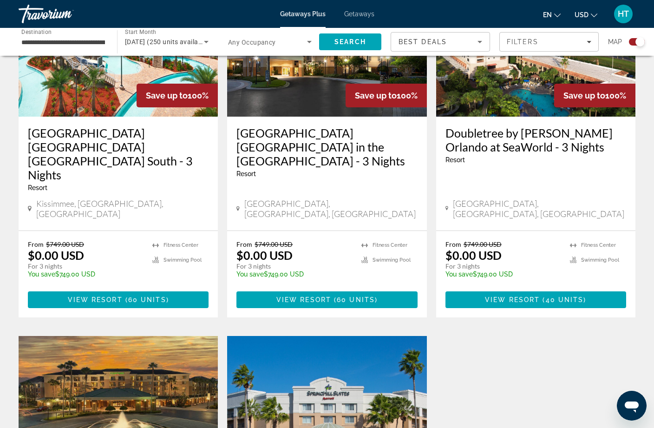
click at [346, 288] on span "Main content" at bounding box center [326, 299] width 181 height 22
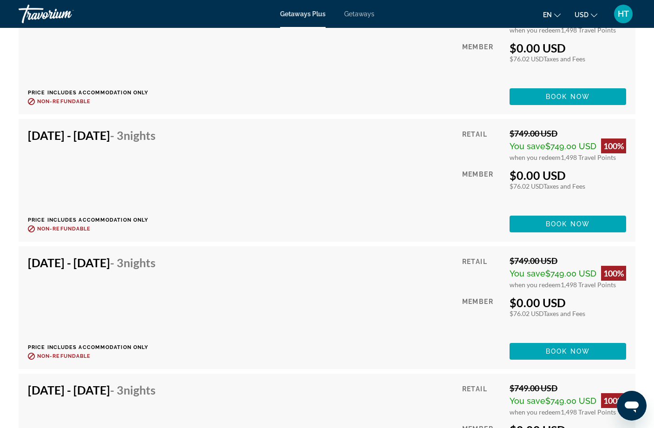
scroll to position [2537, 0]
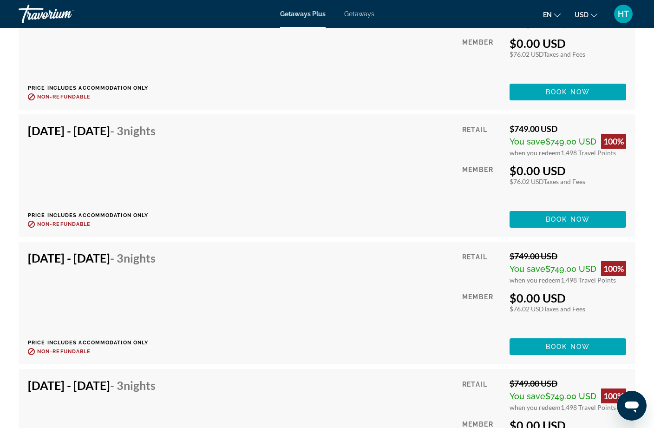
click at [580, 343] on span "Book now" at bounding box center [567, 346] width 44 height 7
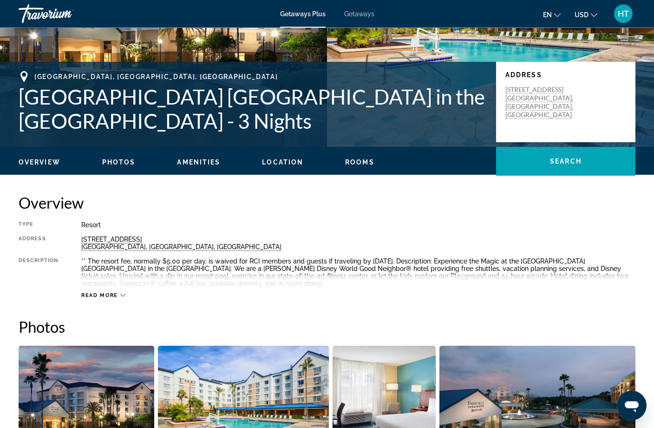
scroll to position [160, 0]
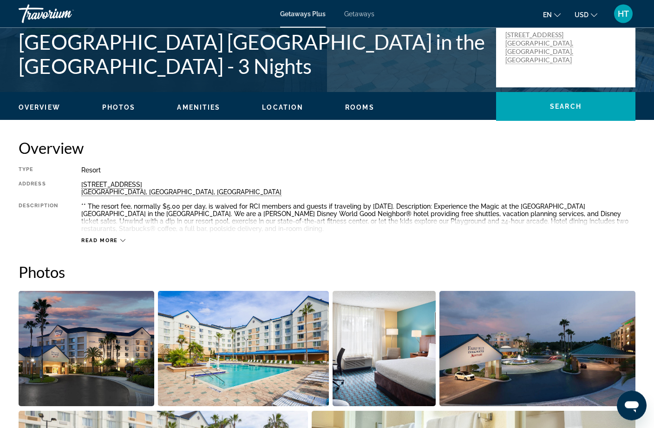
click at [107, 240] on span "Read more" at bounding box center [99, 241] width 37 height 6
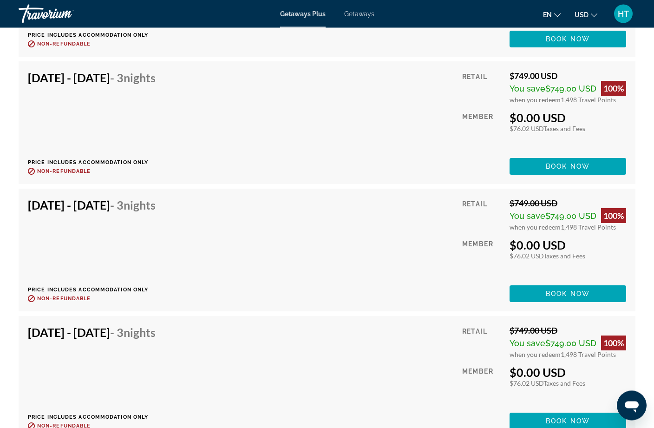
scroll to position [2589, 0]
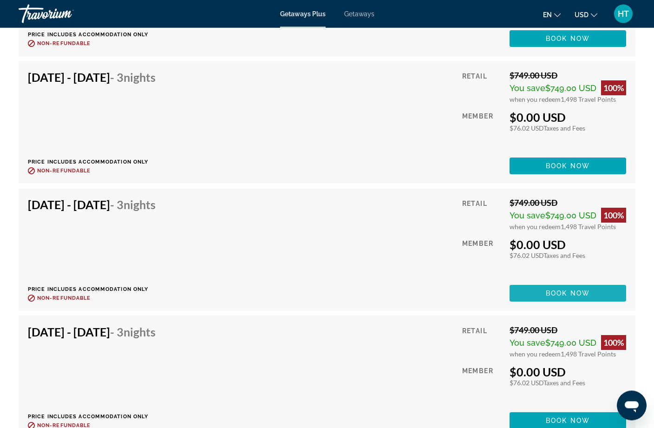
click at [560, 302] on span "Main content" at bounding box center [567, 293] width 117 height 22
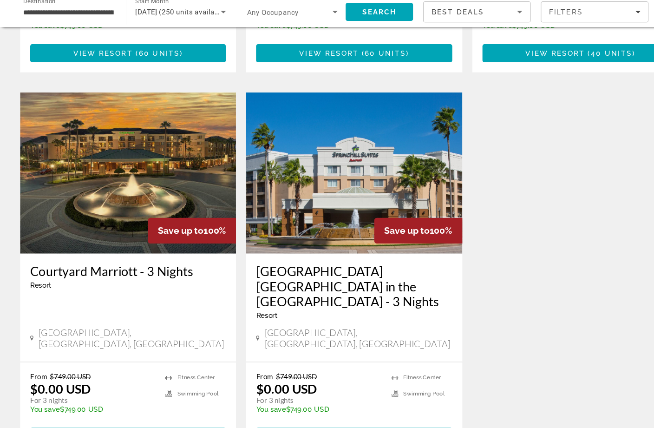
scroll to position [628, 0]
click at [138, 273] on h3 "Courtyard Marriott - 3 Nights" at bounding box center [118, 280] width 181 height 14
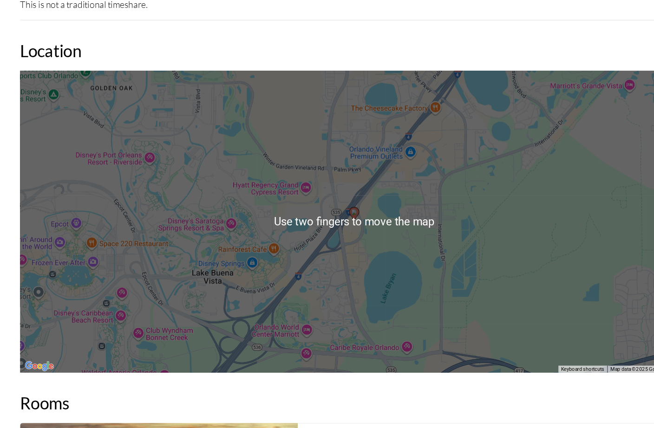
scroll to position [962, 0]
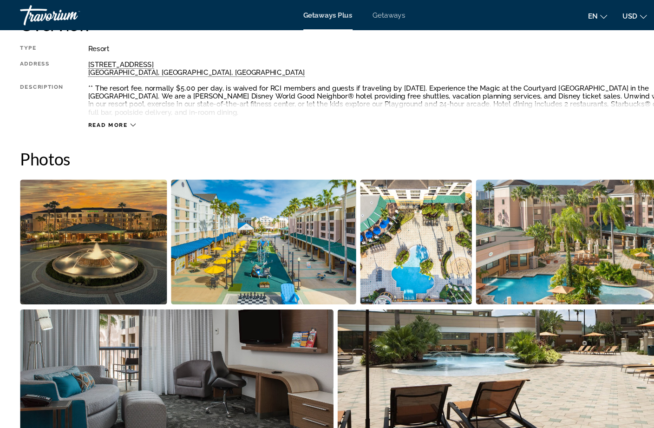
scroll to position [301, 0]
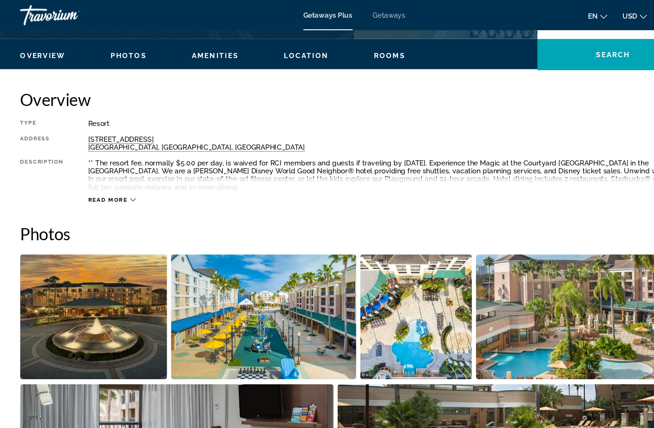
click at [107, 184] on span "Read more" at bounding box center [99, 184] width 37 height 6
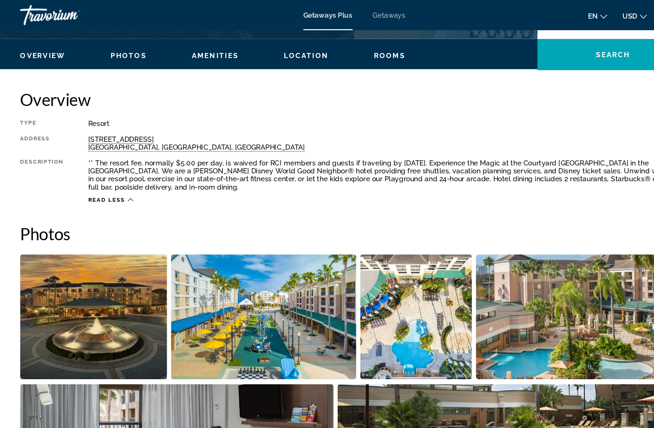
scroll to position [271, 0]
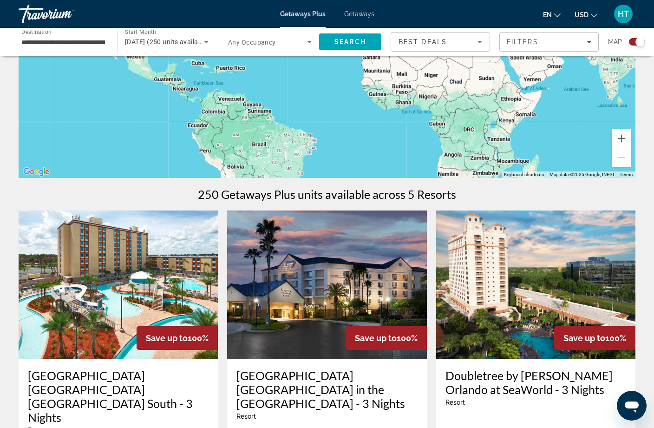
scroll to position [164, 0]
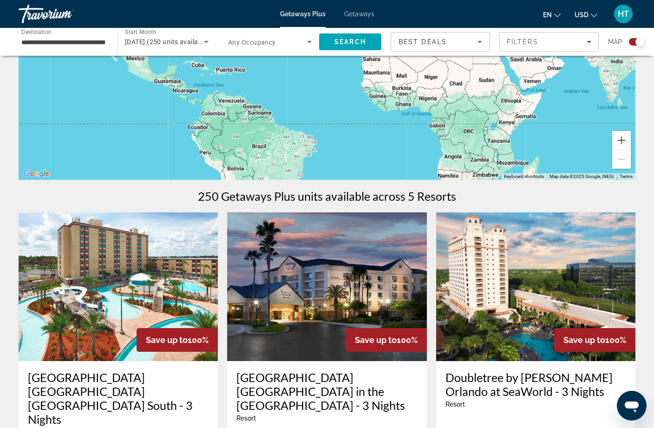
click at [48, 41] on input "**********" at bounding box center [63, 42] width 84 height 11
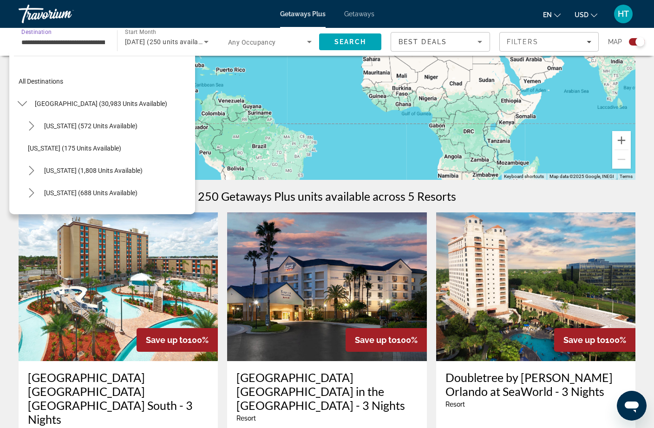
scroll to position [0, 0]
click at [114, 197] on span "Select destination: Colorado (688 units available)" at bounding box center [90, 193] width 103 height 22
type input "**********"
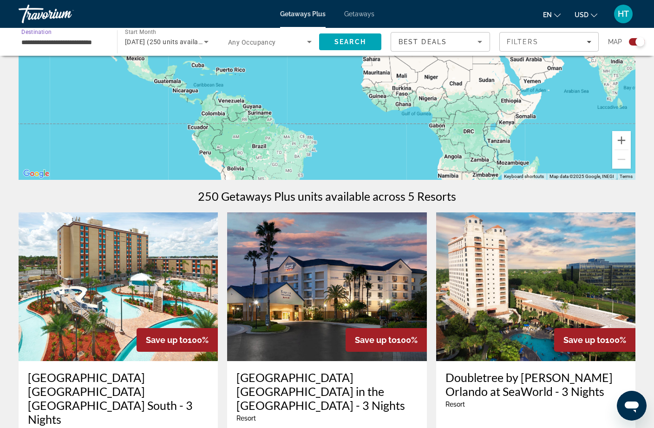
click at [535, 49] on span "Filters" at bounding box center [549, 42] width 98 height 22
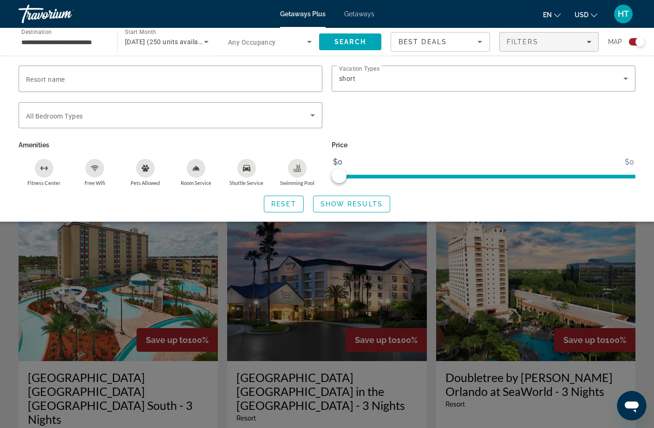
click at [359, 47] on span "Search" at bounding box center [350, 42] width 62 height 22
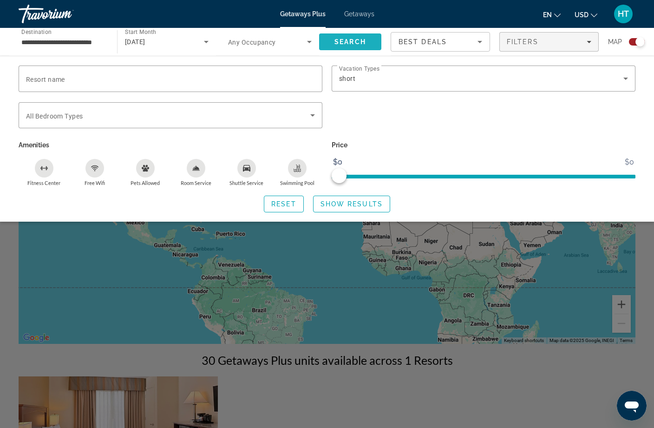
click at [349, 40] on span "Search" at bounding box center [350, 41] width 32 height 7
click at [355, 37] on span "Search" at bounding box center [350, 42] width 62 height 22
click at [345, 28] on div "Search" at bounding box center [354, 42] width 71 height 28
click at [348, 44] on span "Search" at bounding box center [350, 41] width 32 height 7
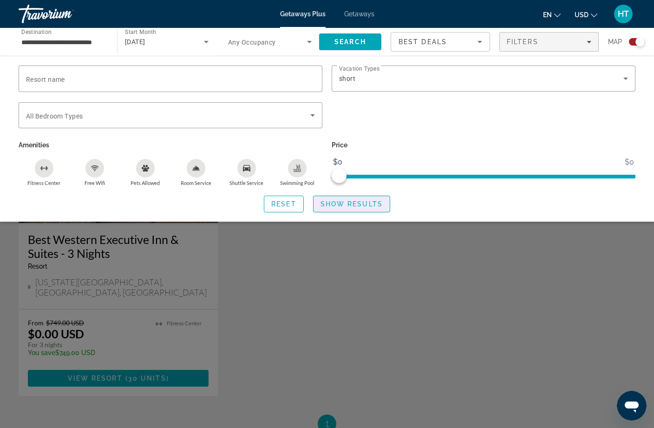
click at [370, 200] on span "Show Results" at bounding box center [351, 203] width 62 height 7
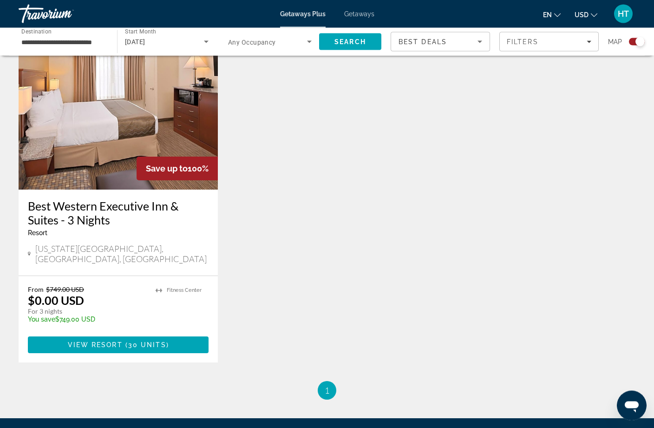
scroll to position [335, 0]
click at [93, 341] on span "View Resort" at bounding box center [95, 344] width 55 height 7
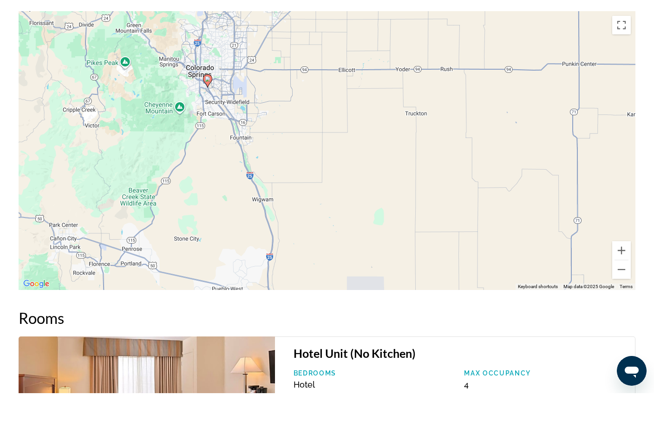
scroll to position [1010, 0]
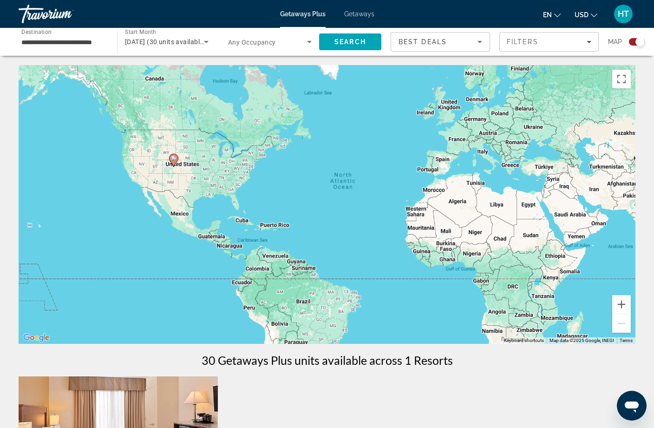
click at [45, 42] on input "**********" at bounding box center [63, 42] width 84 height 11
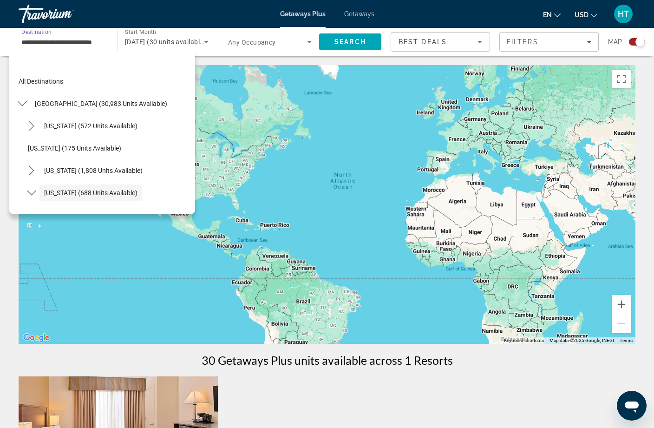
scroll to position [55, 0]
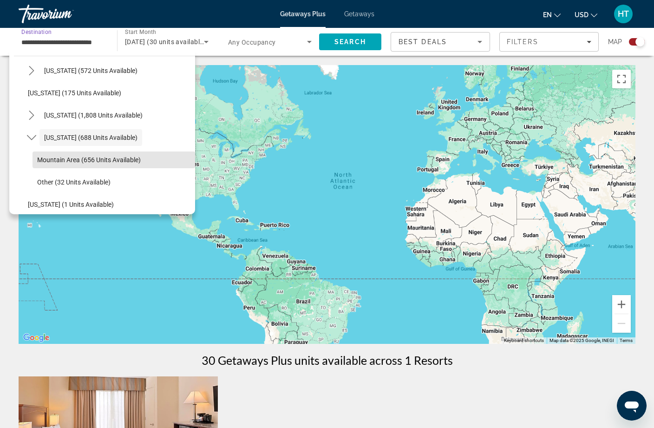
click at [58, 160] on span "Mountain Area (656 units available)" at bounding box center [89, 159] width 104 height 7
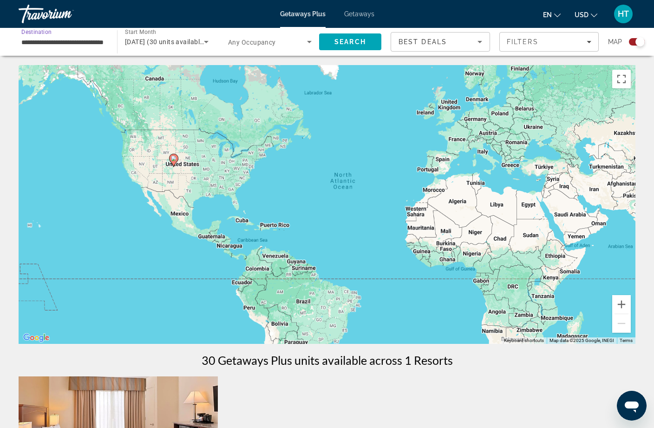
click at [363, 44] on span "Search" at bounding box center [350, 41] width 32 height 7
click at [58, 40] on input "**********" at bounding box center [63, 42] width 84 height 11
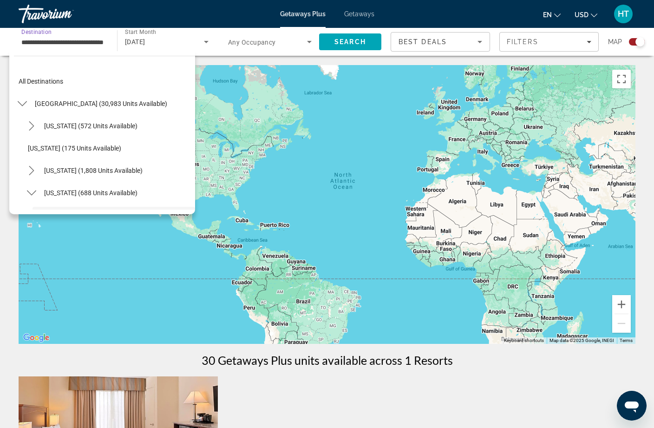
scroll to position [78, 0]
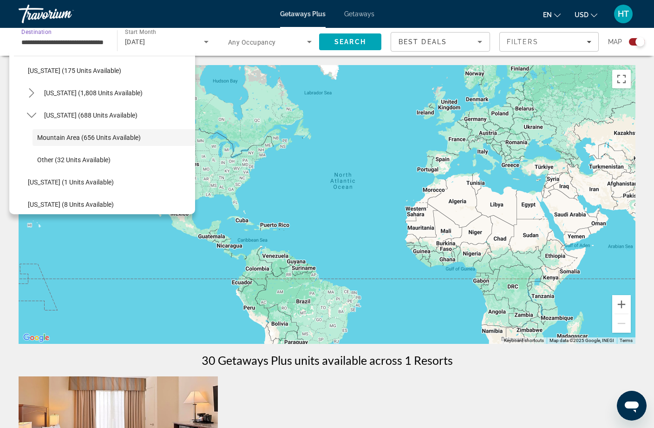
click at [51, 113] on span "[US_STATE] (688 units available)" at bounding box center [90, 114] width 93 height 7
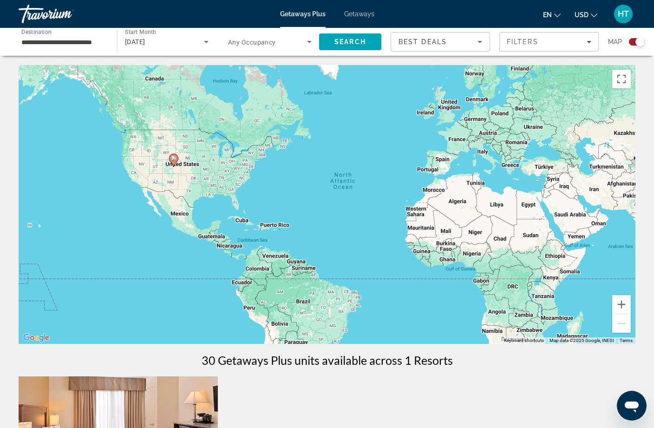
click at [569, 44] on div "Filters" at bounding box center [548, 41] width 84 height 7
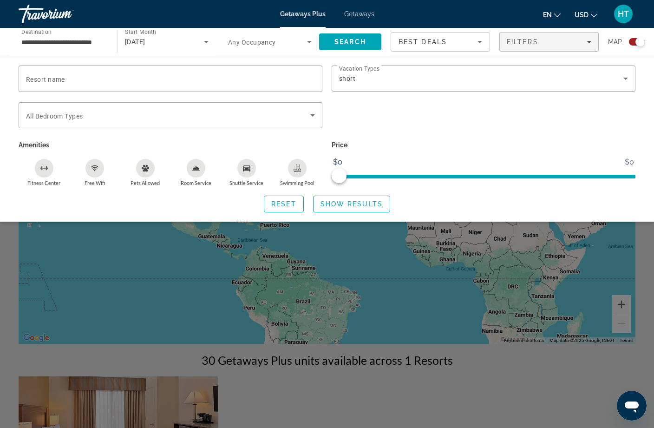
click at [540, 78] on div "short" at bounding box center [481, 78] width 284 height 11
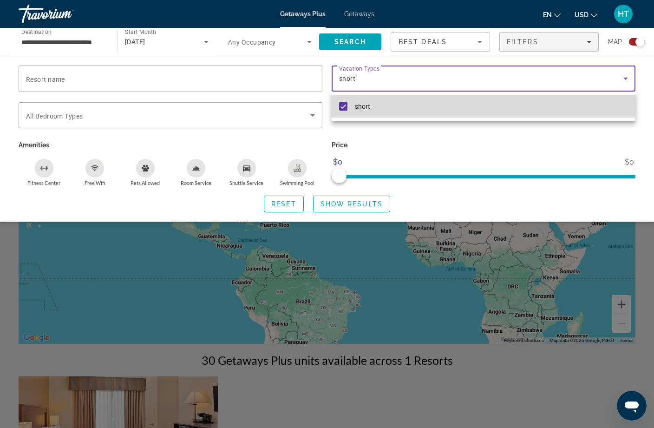
click at [342, 109] on mat-pseudo-checkbox at bounding box center [343, 106] width 8 height 8
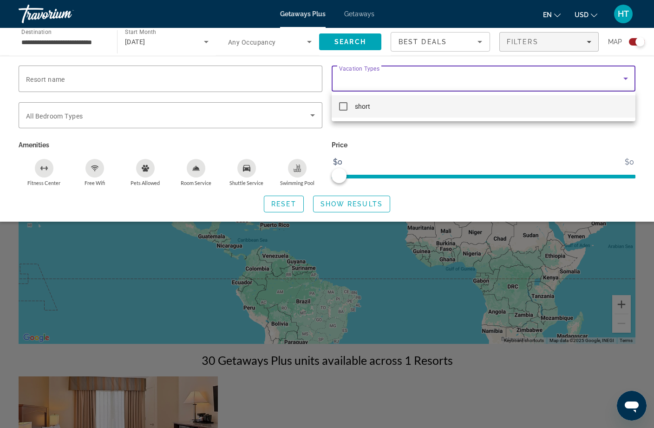
click at [350, 202] on div at bounding box center [327, 214] width 654 height 428
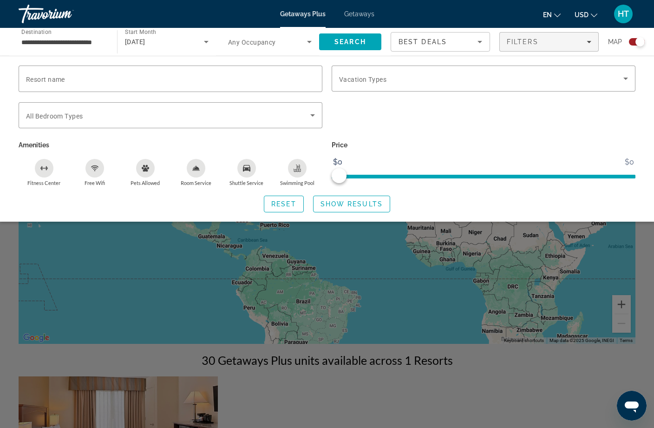
click at [372, 41] on span "Search" at bounding box center [350, 42] width 62 height 22
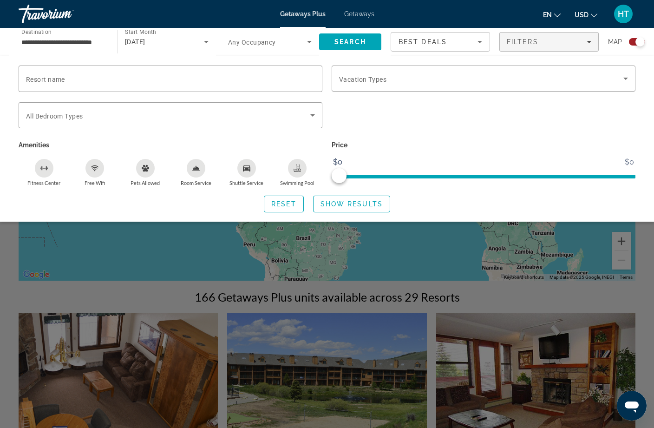
scroll to position [63, 0]
click at [372, 204] on span "Show Results" at bounding box center [351, 203] width 62 height 7
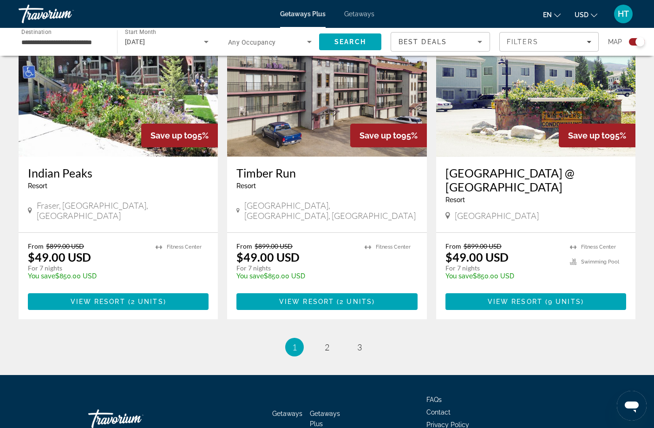
scroll to position [1416, 0]
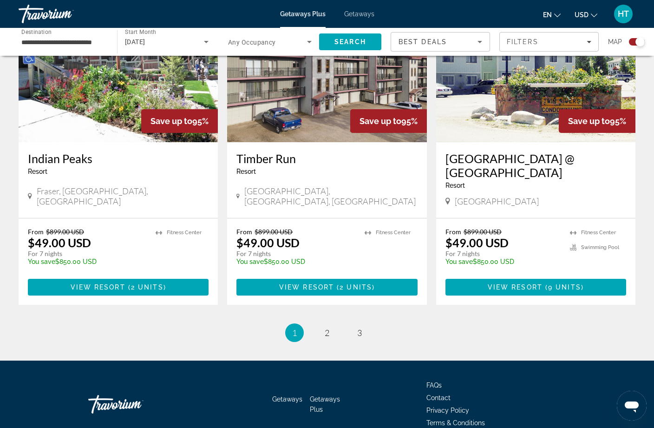
click at [57, 40] on input "**********" at bounding box center [63, 42] width 84 height 11
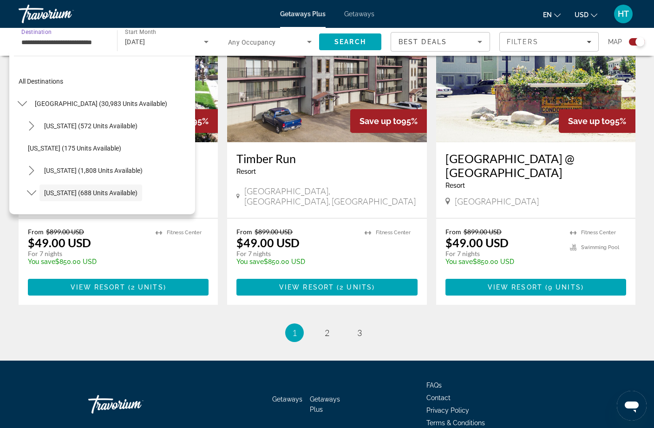
scroll to position [0, 0]
click at [46, 103] on span "[GEOGRAPHIC_DATA] (30,983 units available)" at bounding box center [101, 103] width 132 height 7
type input "**********"
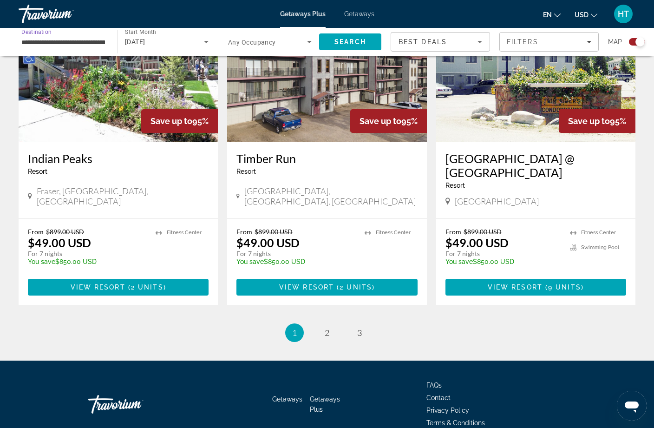
click at [554, 45] on div "Filters" at bounding box center [548, 41] width 84 height 7
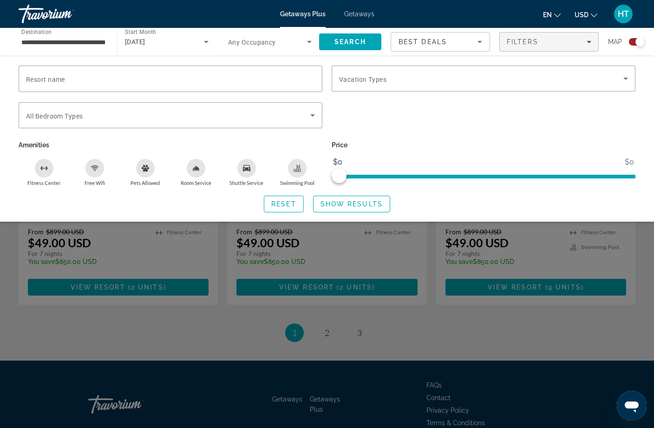
click at [486, 78] on span "Search widget" at bounding box center [481, 78] width 284 height 11
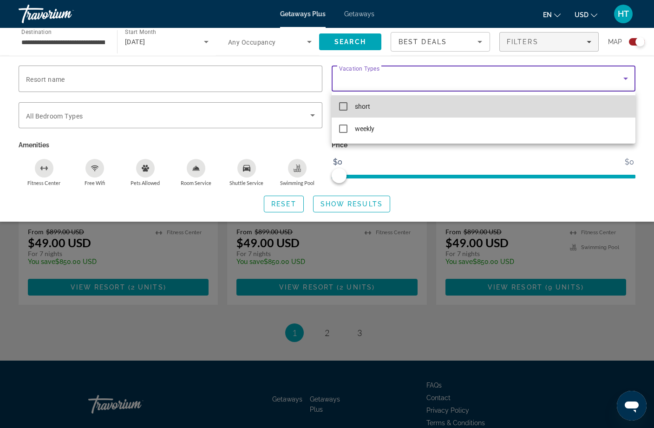
click at [409, 111] on mat-option "short" at bounding box center [483, 106] width 304 height 22
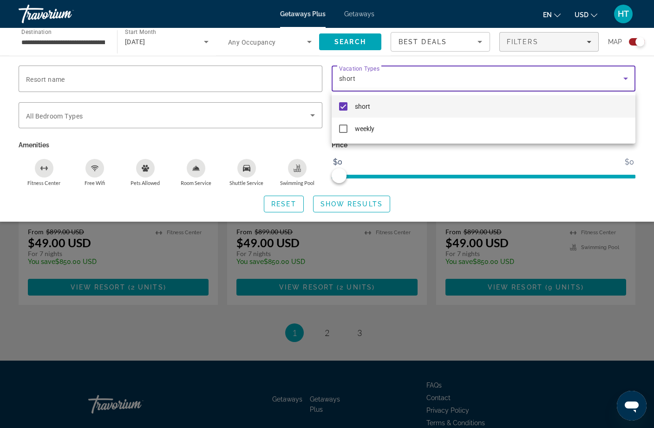
click at [348, 205] on div at bounding box center [327, 214] width 654 height 428
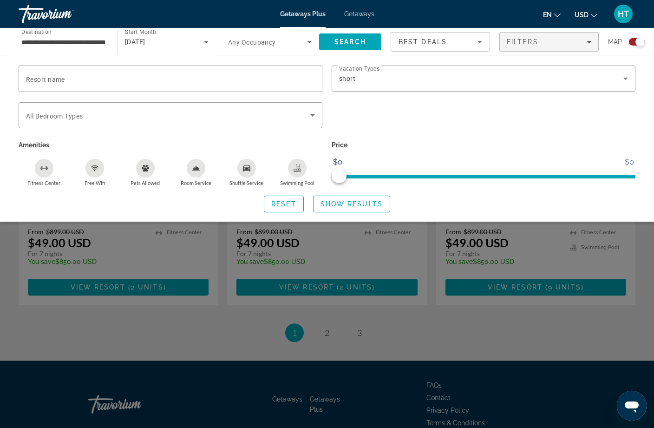
click at [372, 208] on span "Search widget" at bounding box center [351, 204] width 76 height 22
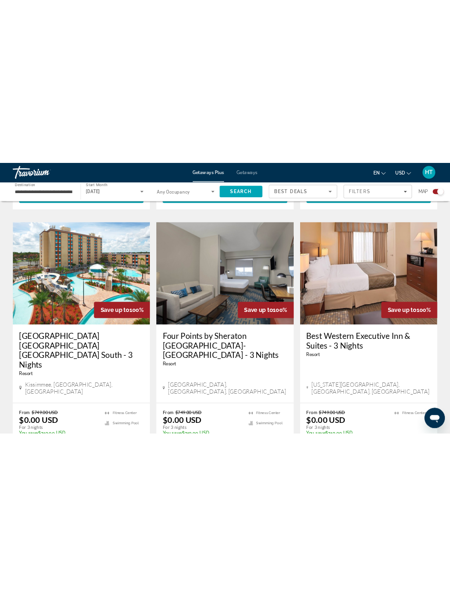
scroll to position [970, 0]
